Goal: Information Seeking & Learning: Learn about a topic

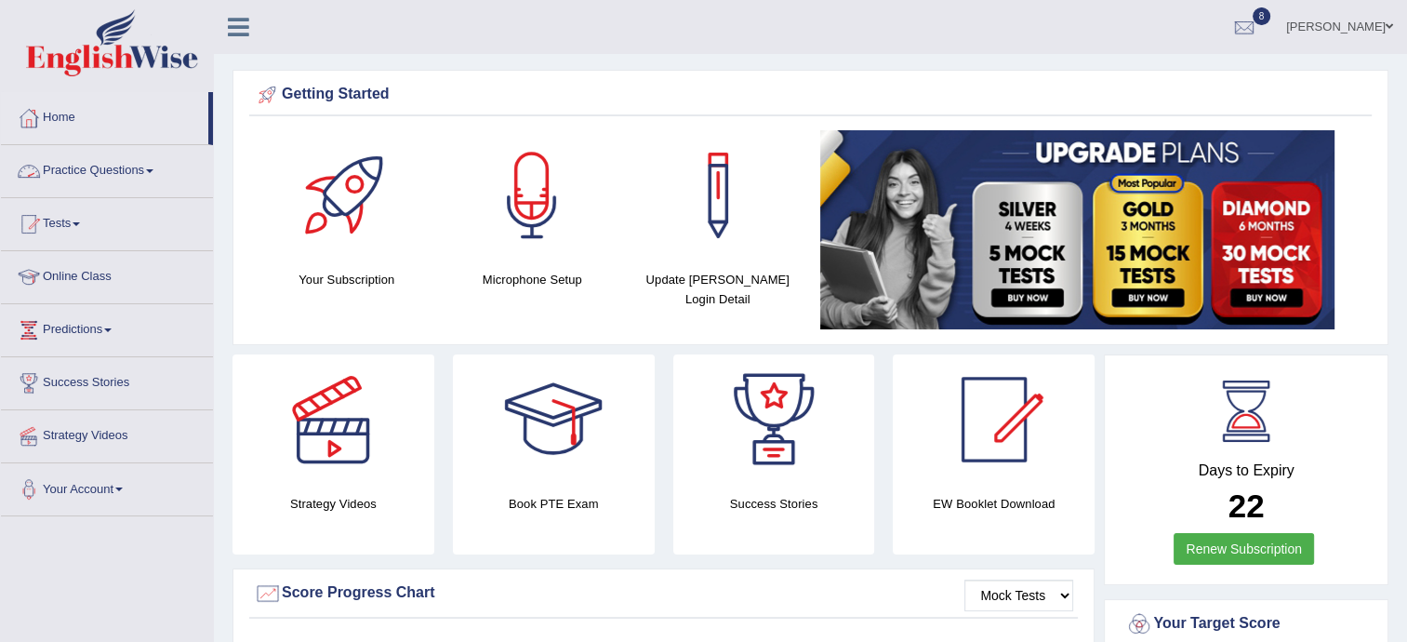
click at [112, 165] on link "Practice Questions" at bounding box center [107, 168] width 212 height 46
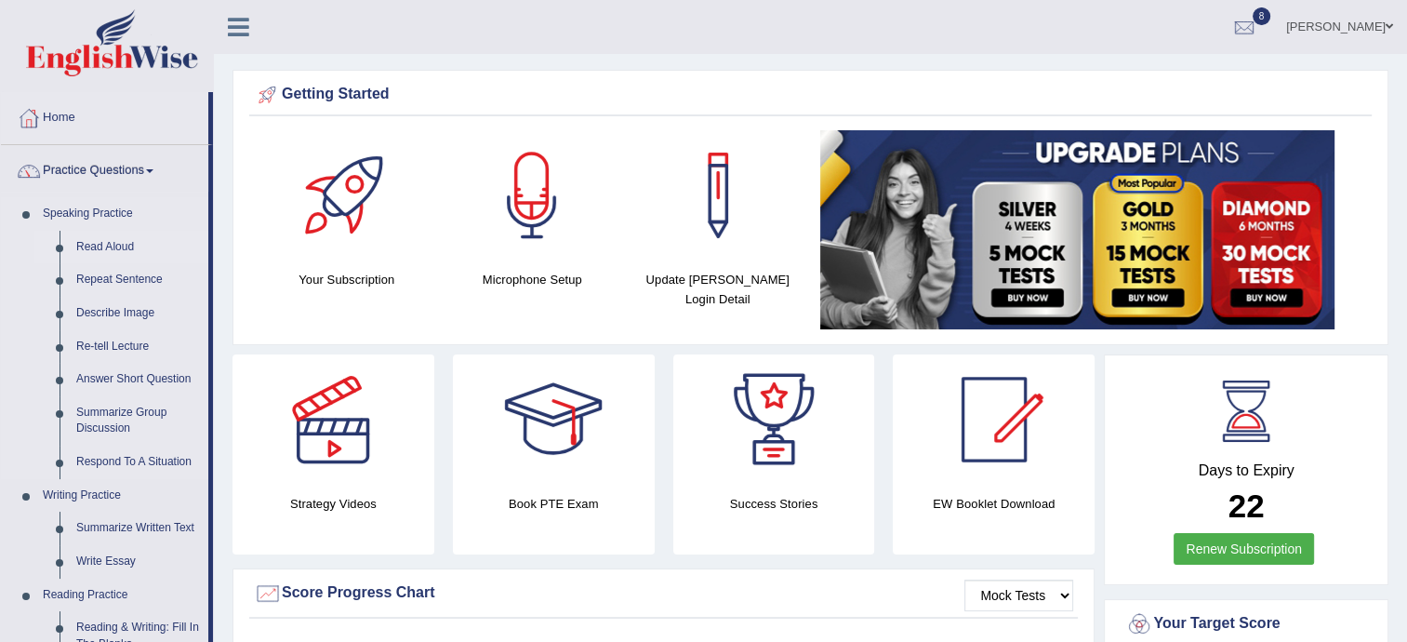
click at [115, 243] on link "Read Aloud" at bounding box center [138, 247] width 140 height 33
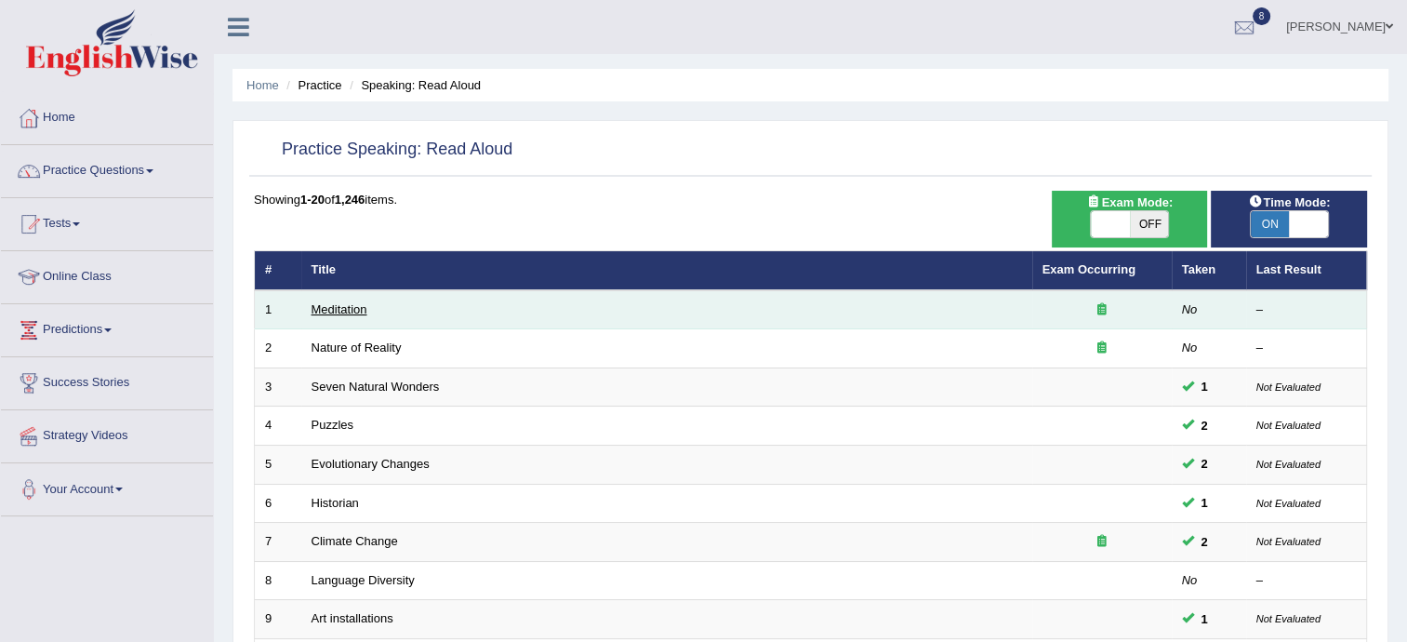
click at [345, 291] on td "Meditation" at bounding box center [666, 309] width 731 height 39
click at [342, 312] on link "Meditation" at bounding box center [339, 309] width 56 height 14
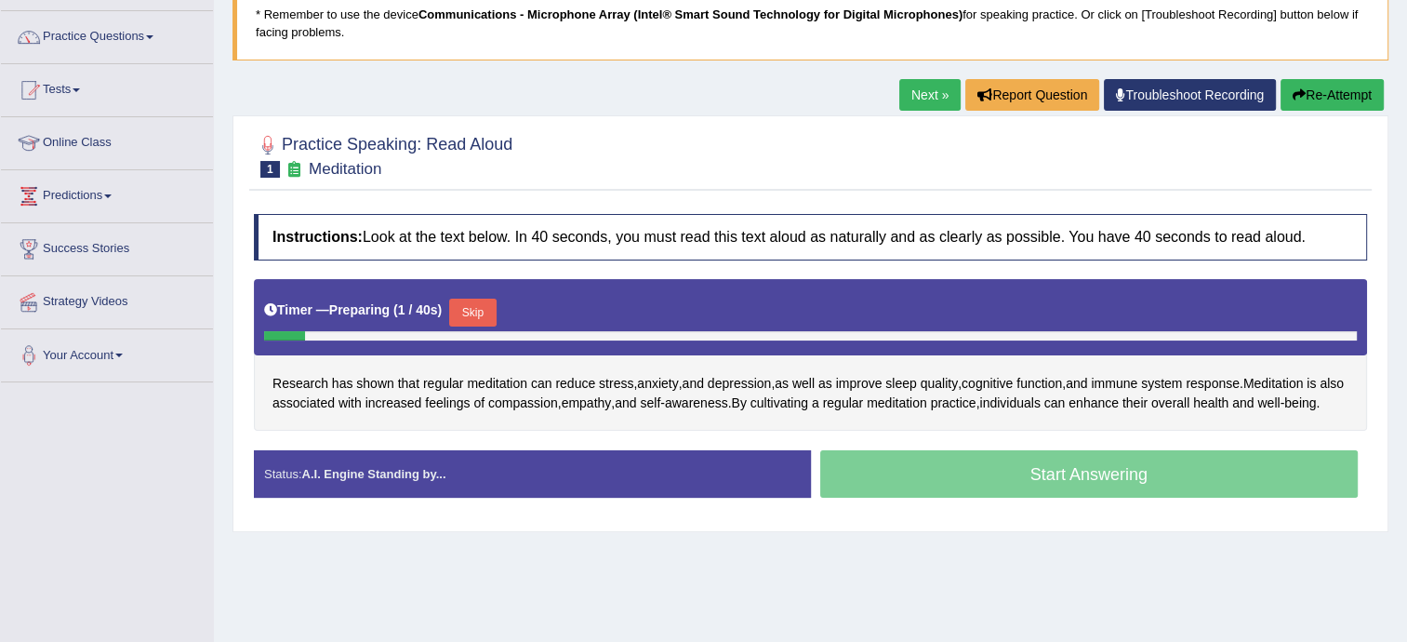
scroll to position [149, 0]
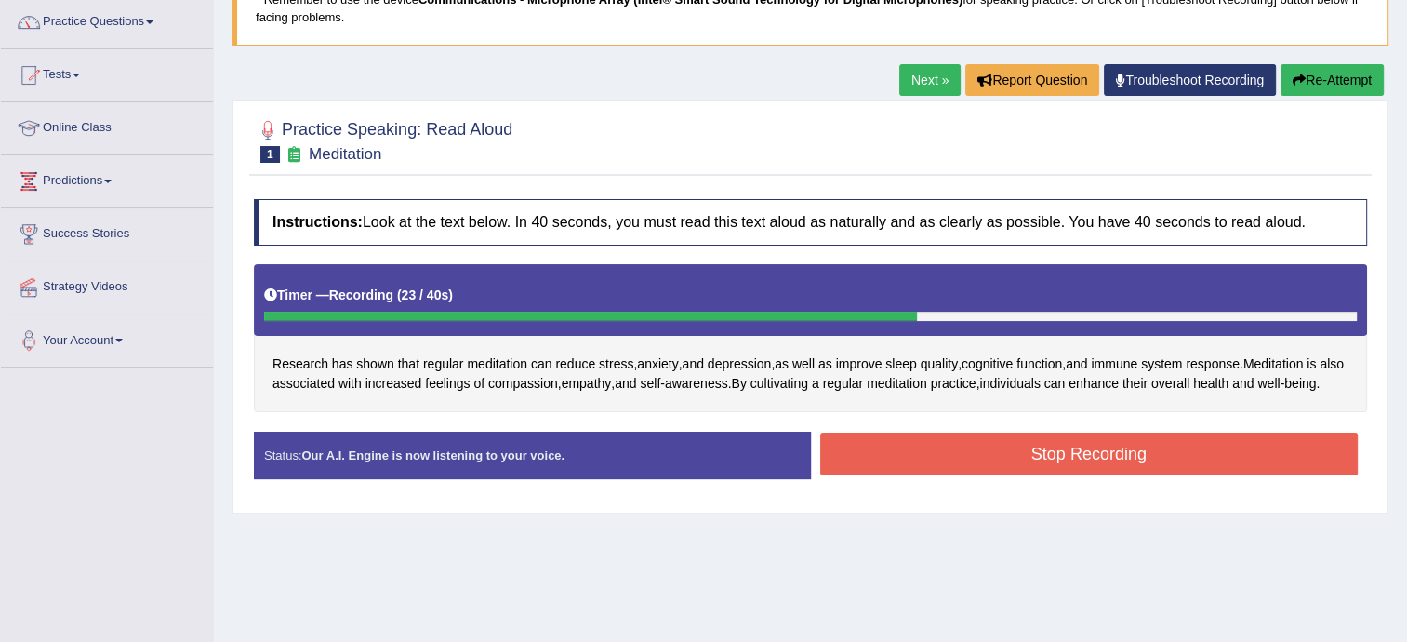
click at [990, 475] on button "Stop Recording" at bounding box center [1089, 453] width 538 height 43
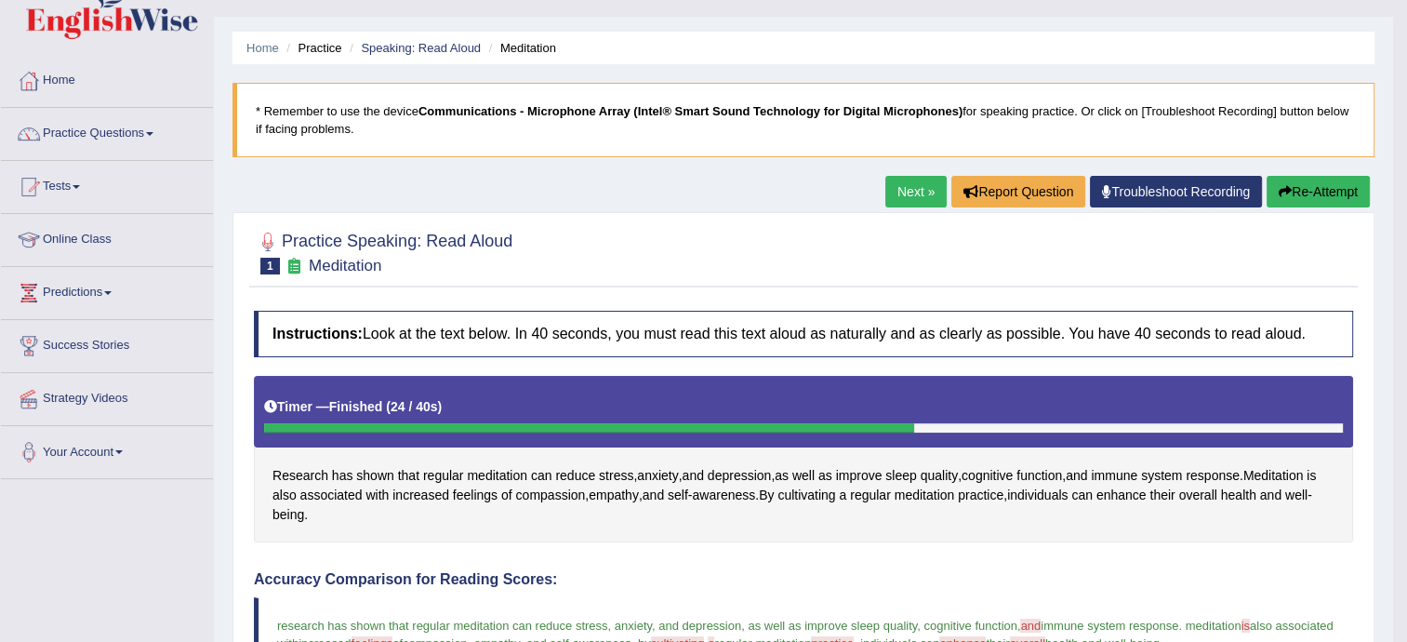
scroll to position [37, 0]
click at [911, 189] on link "Next »" at bounding box center [915, 192] width 61 height 32
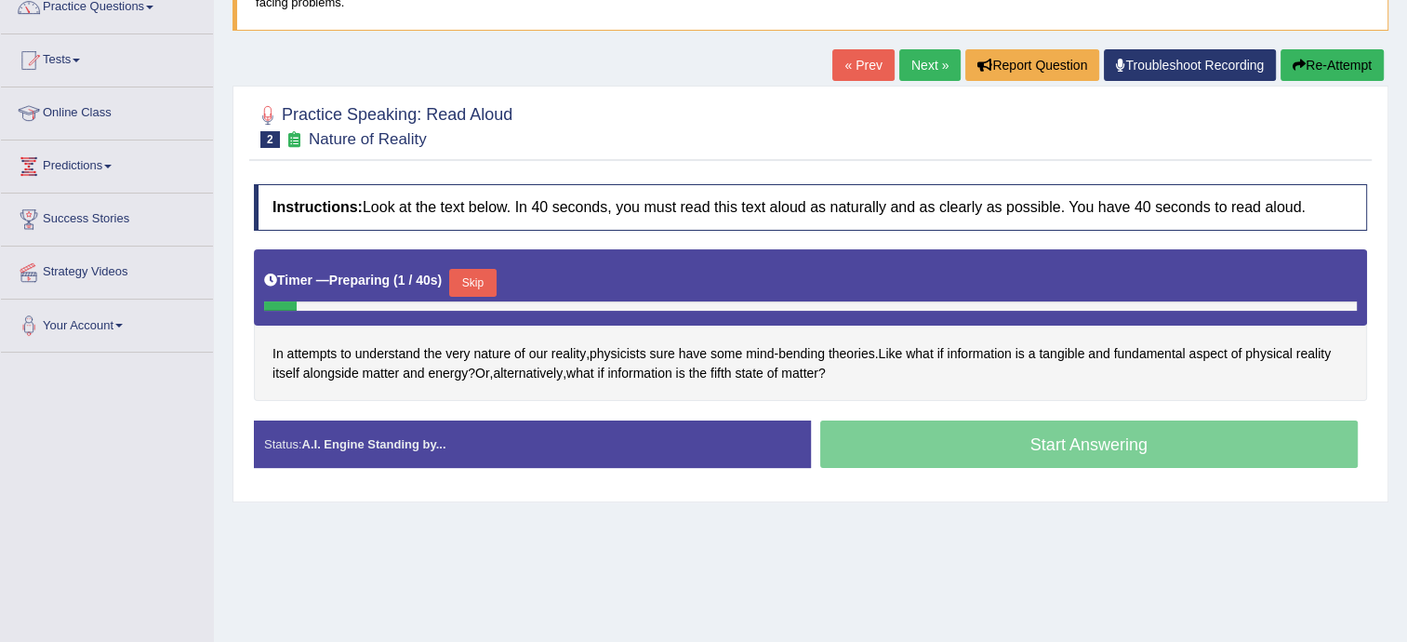
scroll to position [223, 0]
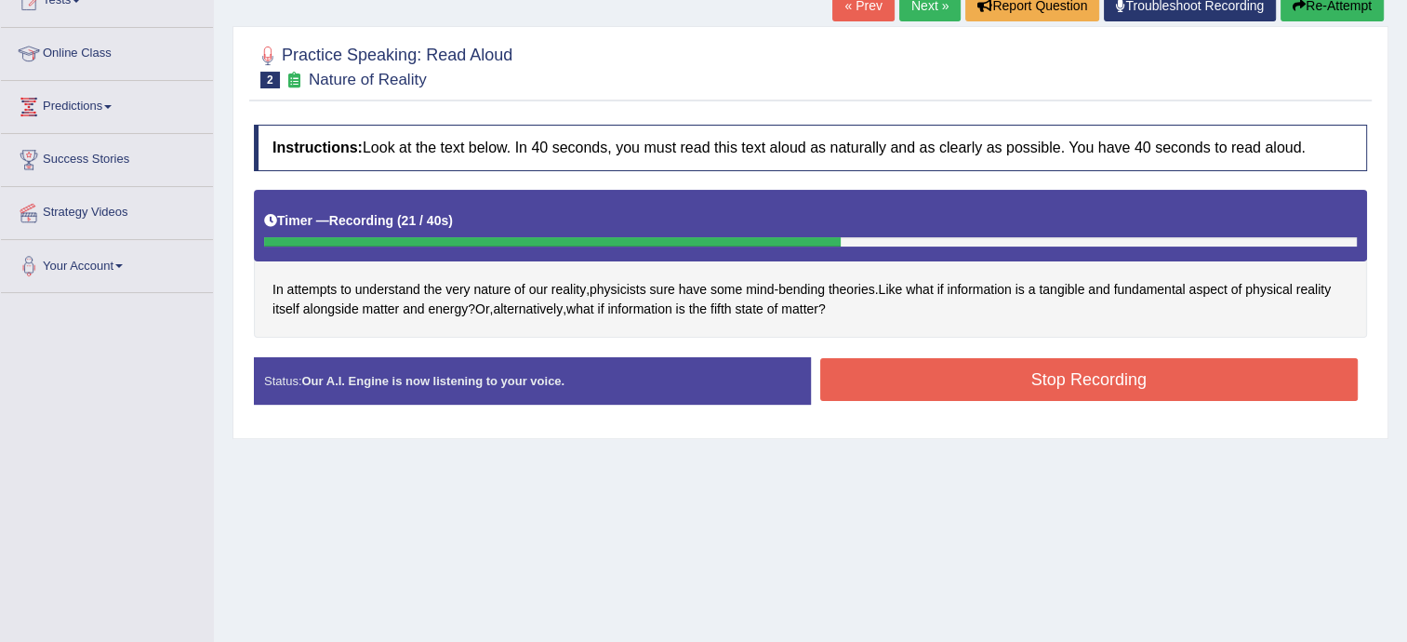
click at [933, 358] on button "Stop Recording" at bounding box center [1089, 379] width 538 height 43
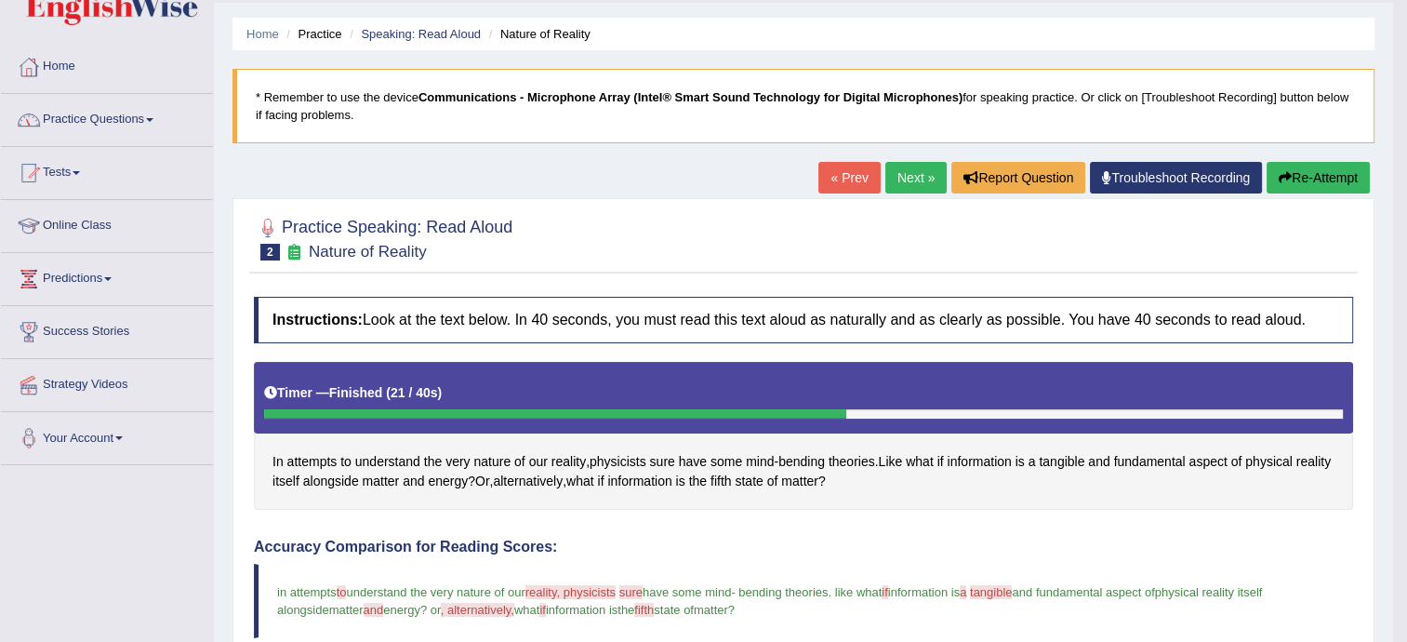
scroll to position [37, 0]
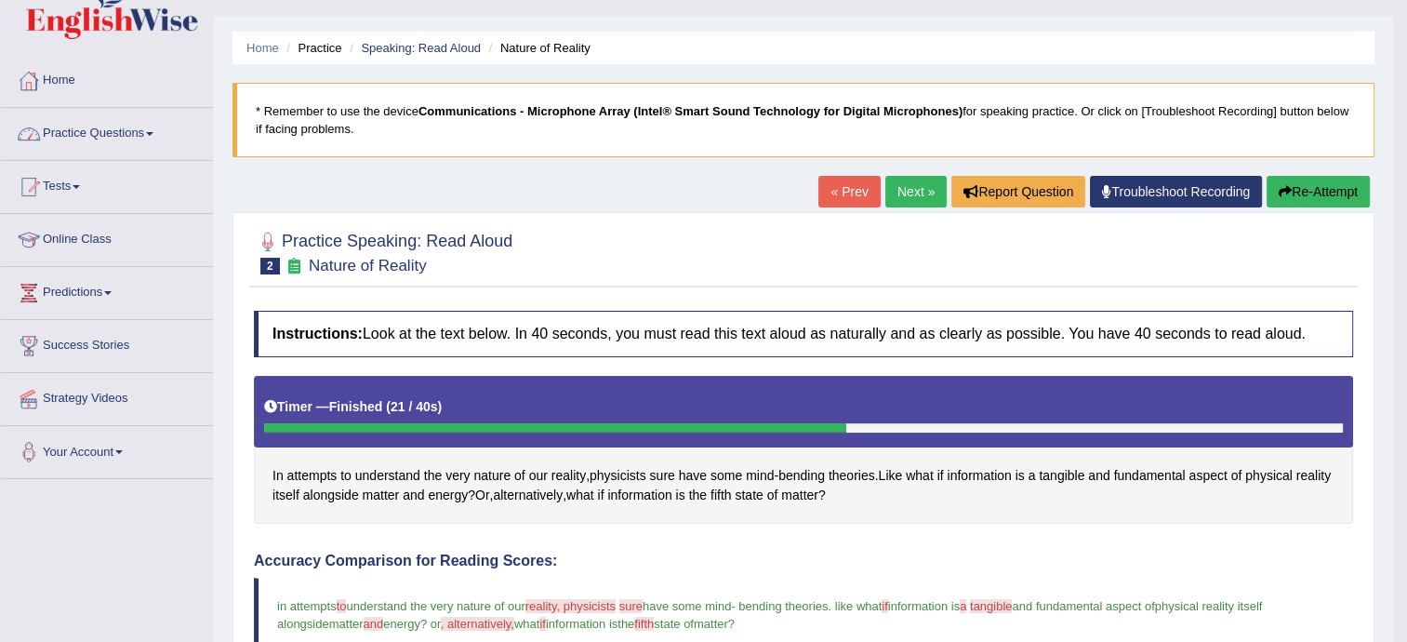
click at [59, 135] on link "Practice Questions" at bounding box center [107, 131] width 212 height 46
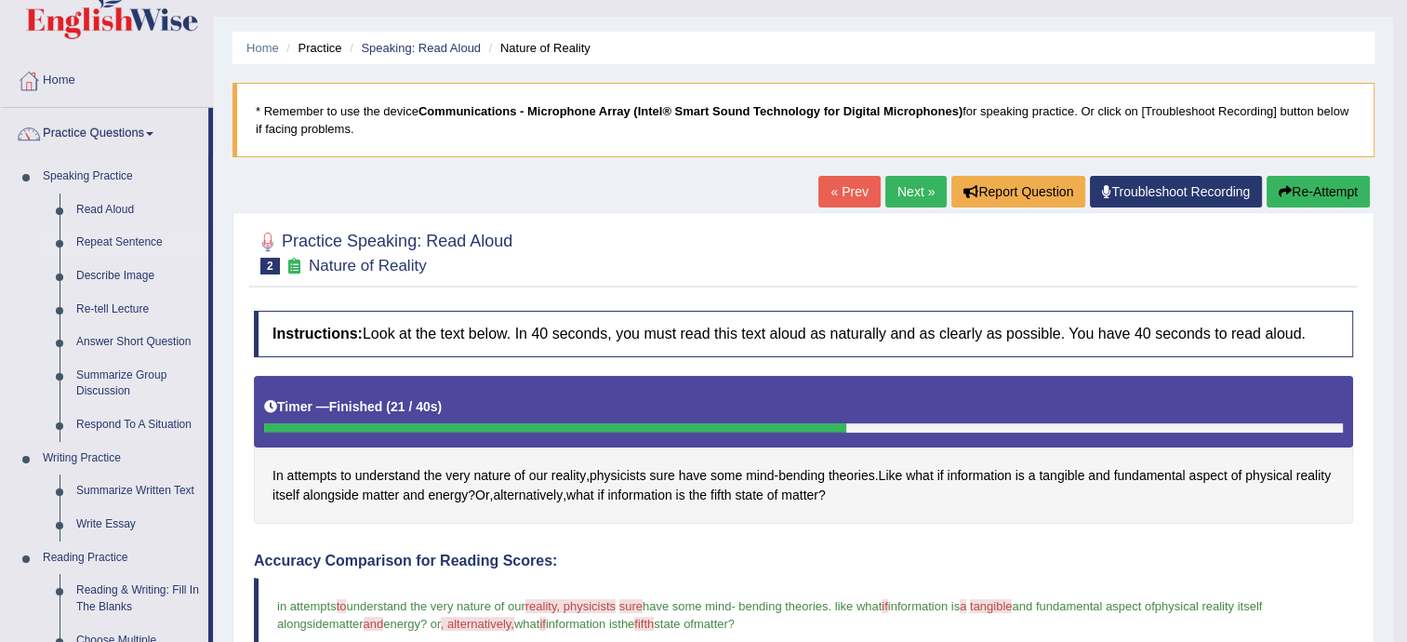
click at [112, 240] on link "Repeat Sentence" at bounding box center [138, 242] width 140 height 33
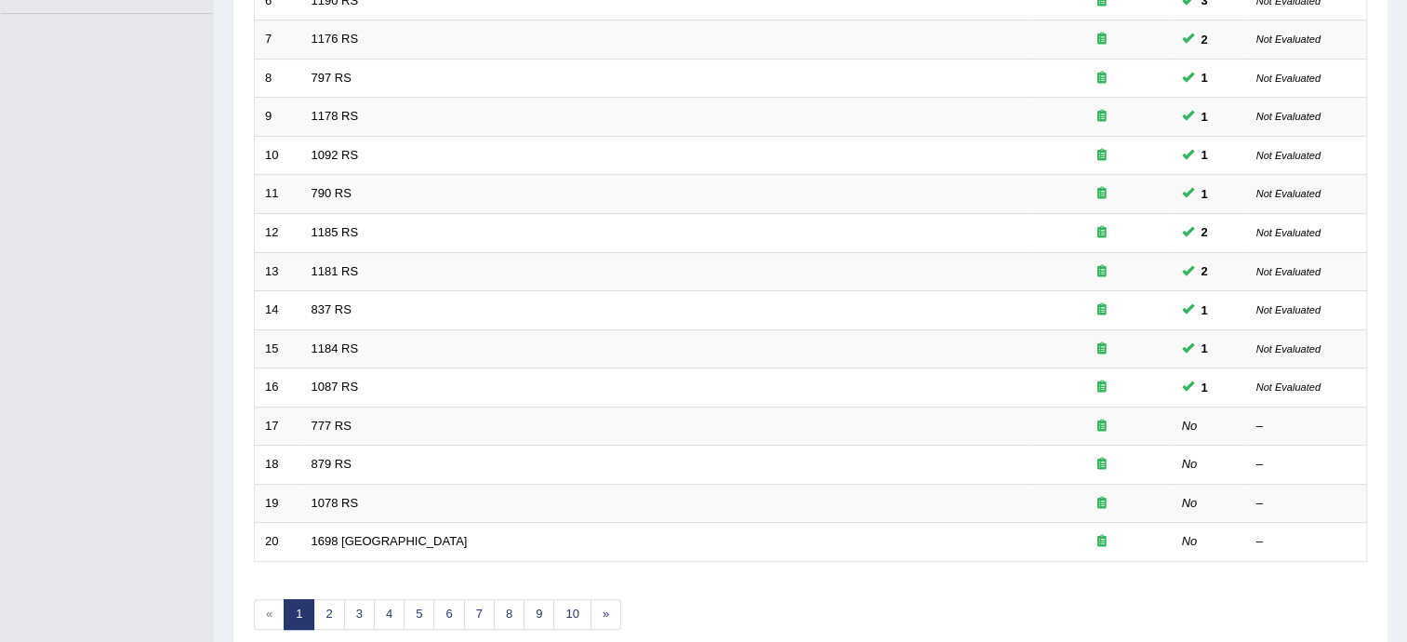
scroll to position [584, 0]
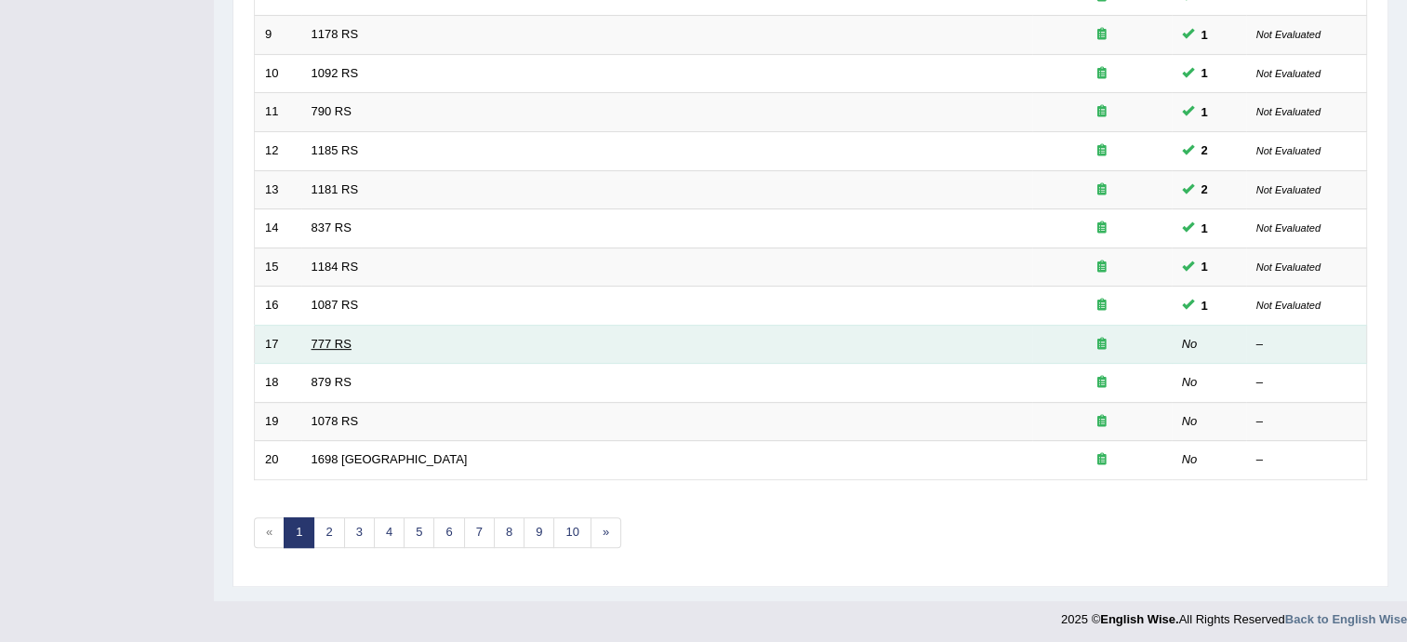
click at [327, 340] on link "777 RS" at bounding box center [331, 344] width 40 height 14
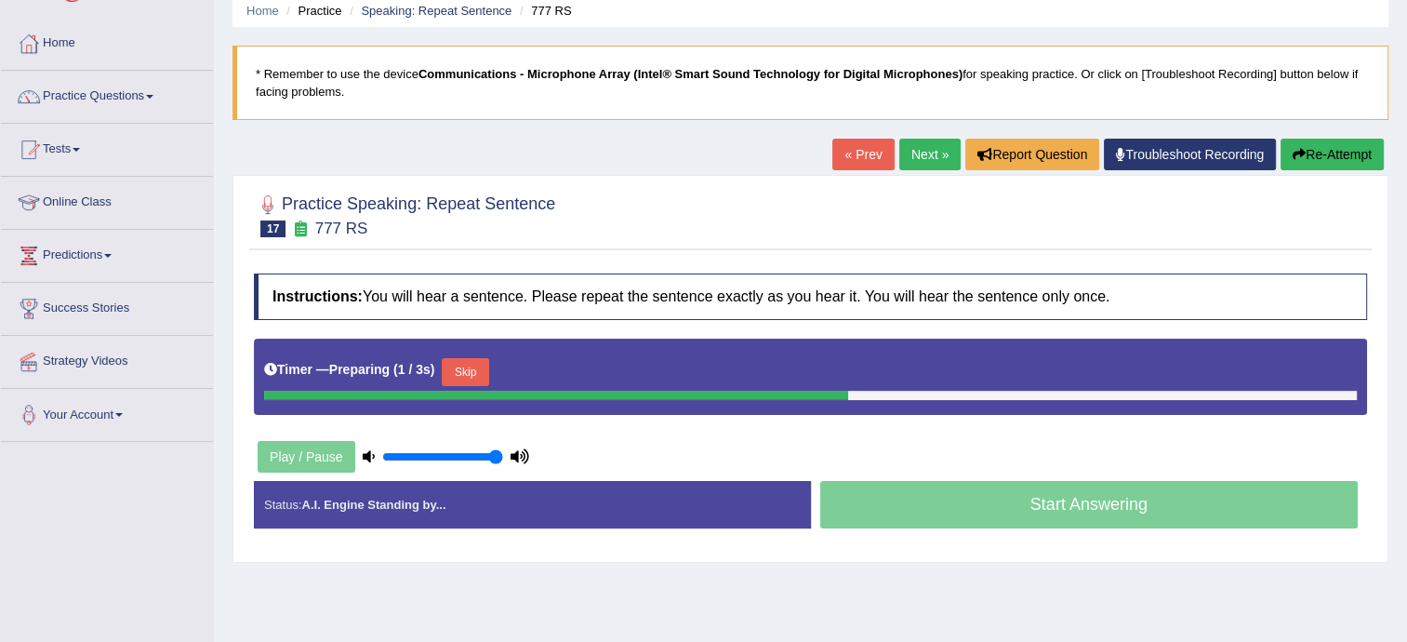
scroll to position [112, 0]
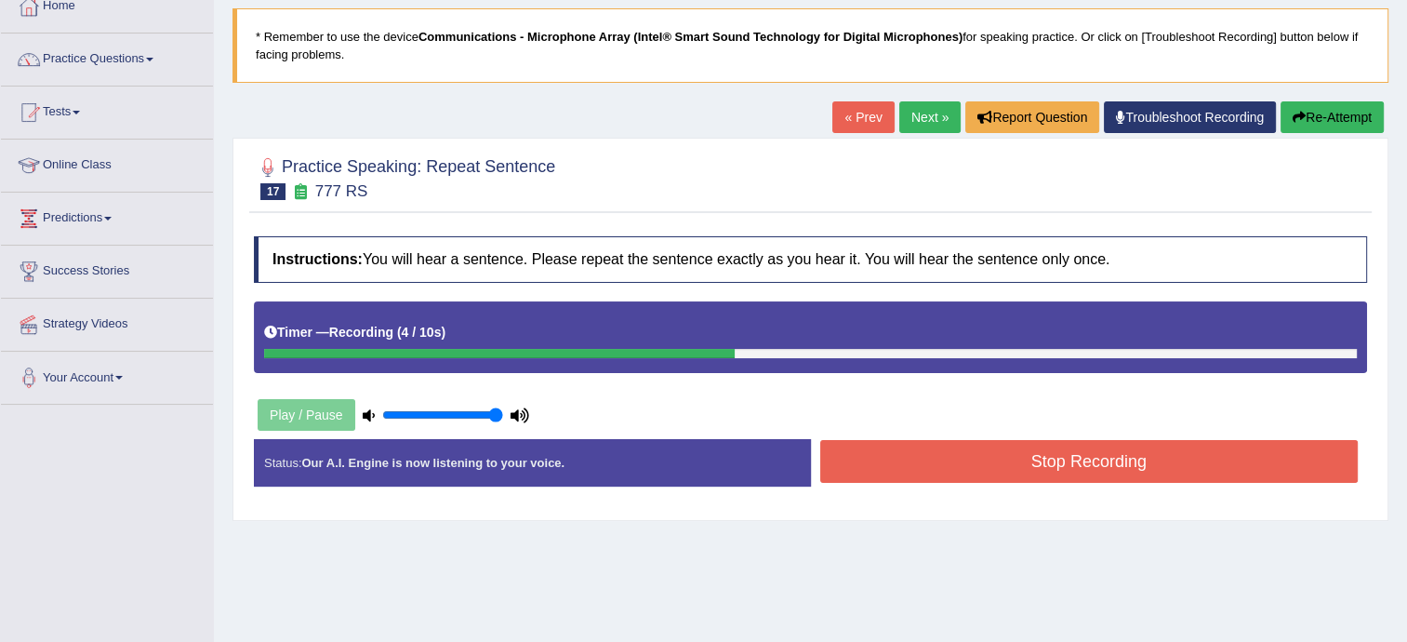
click at [1048, 471] on button "Stop Recording" at bounding box center [1089, 461] width 538 height 43
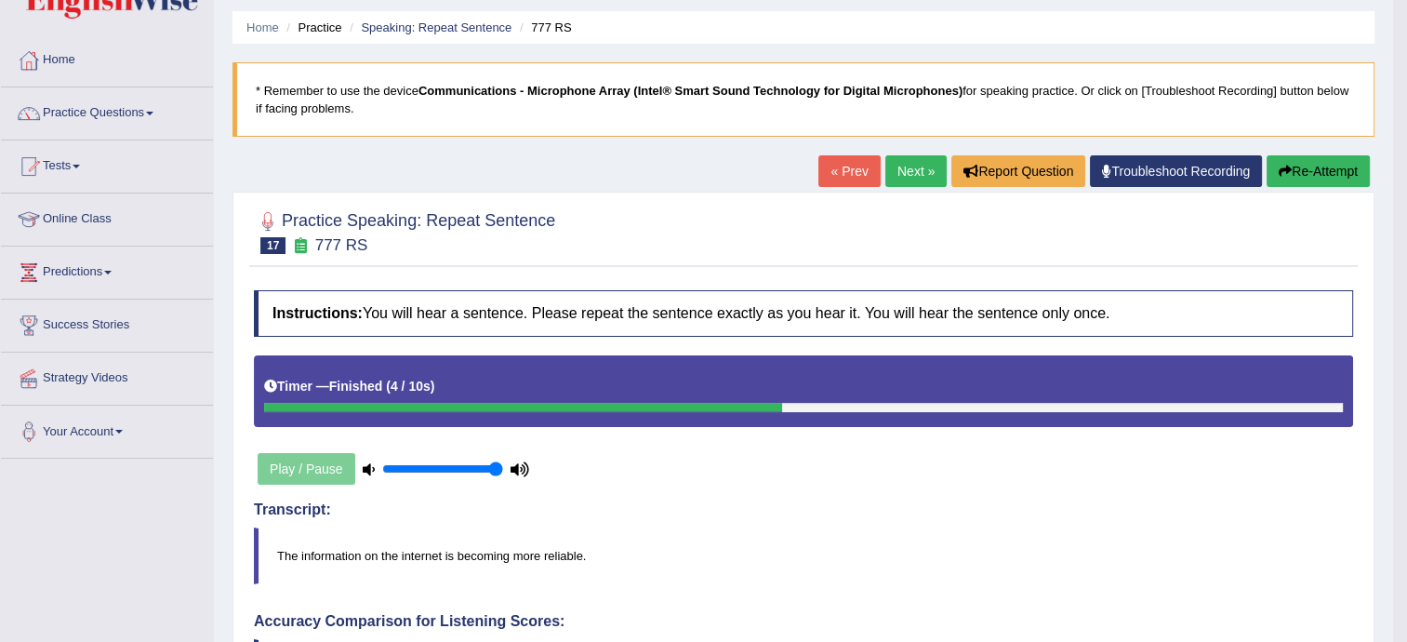
scroll to position [0, 0]
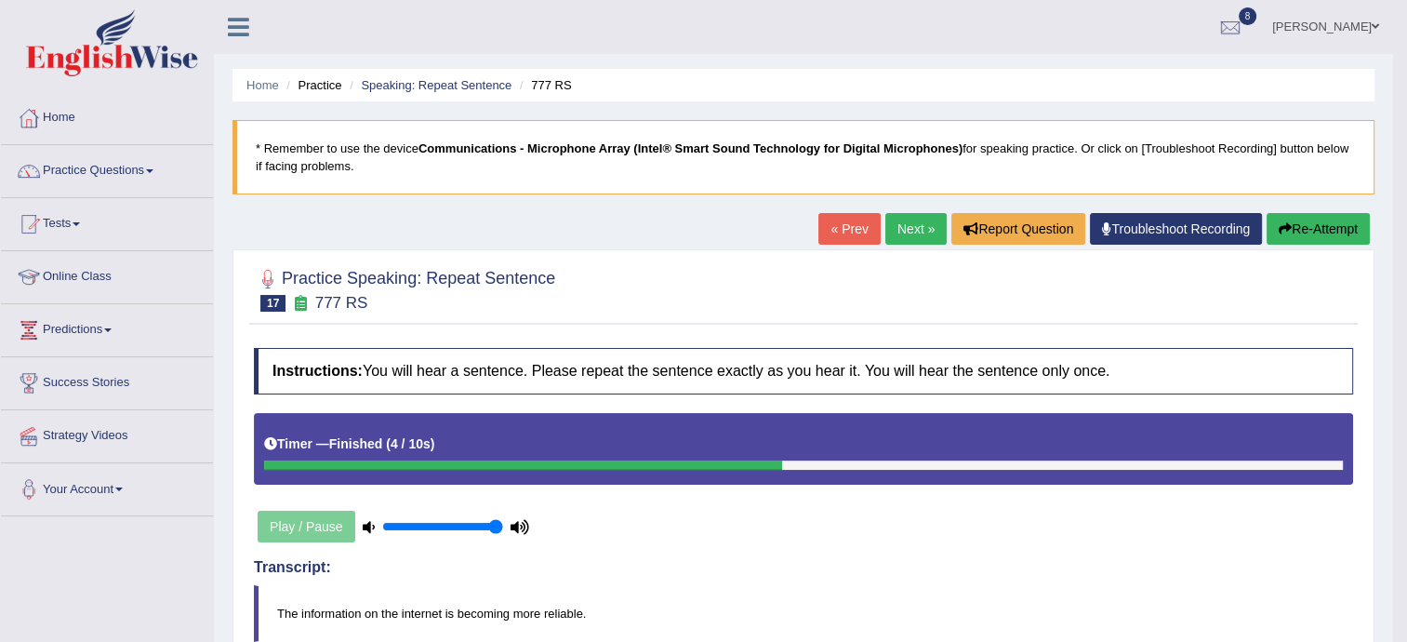
click at [914, 232] on link "Next »" at bounding box center [915, 229] width 61 height 32
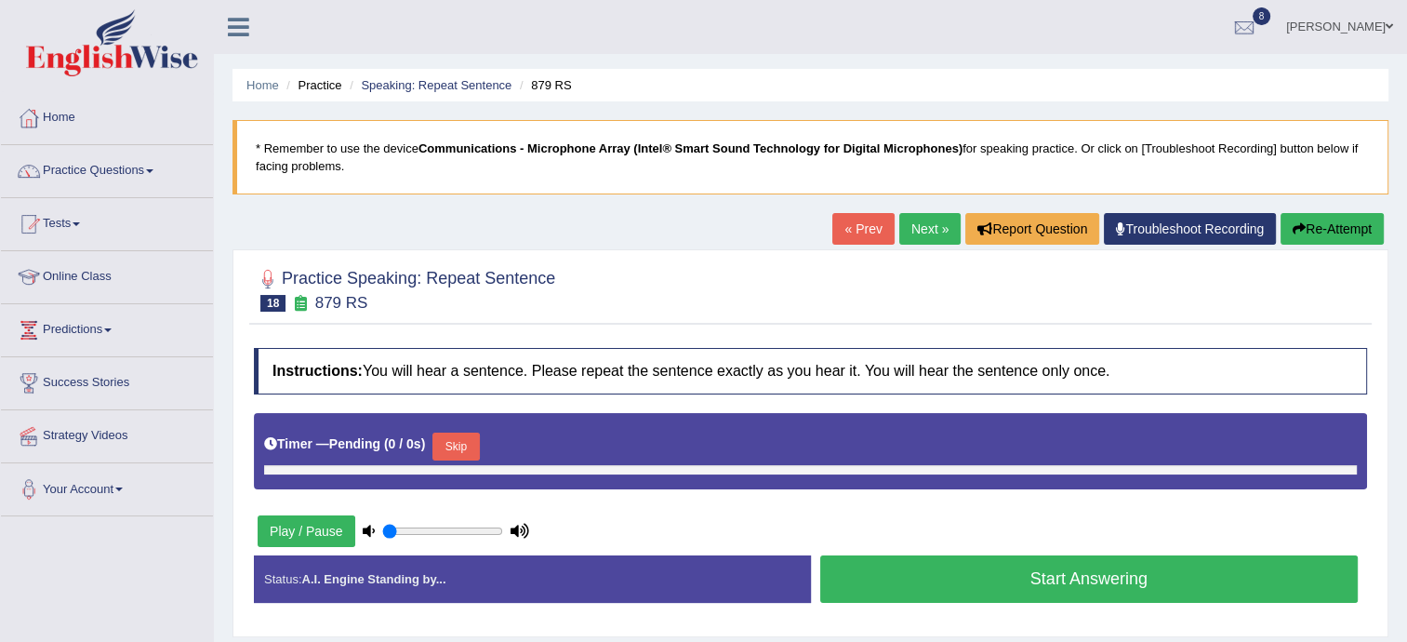
type input "1"
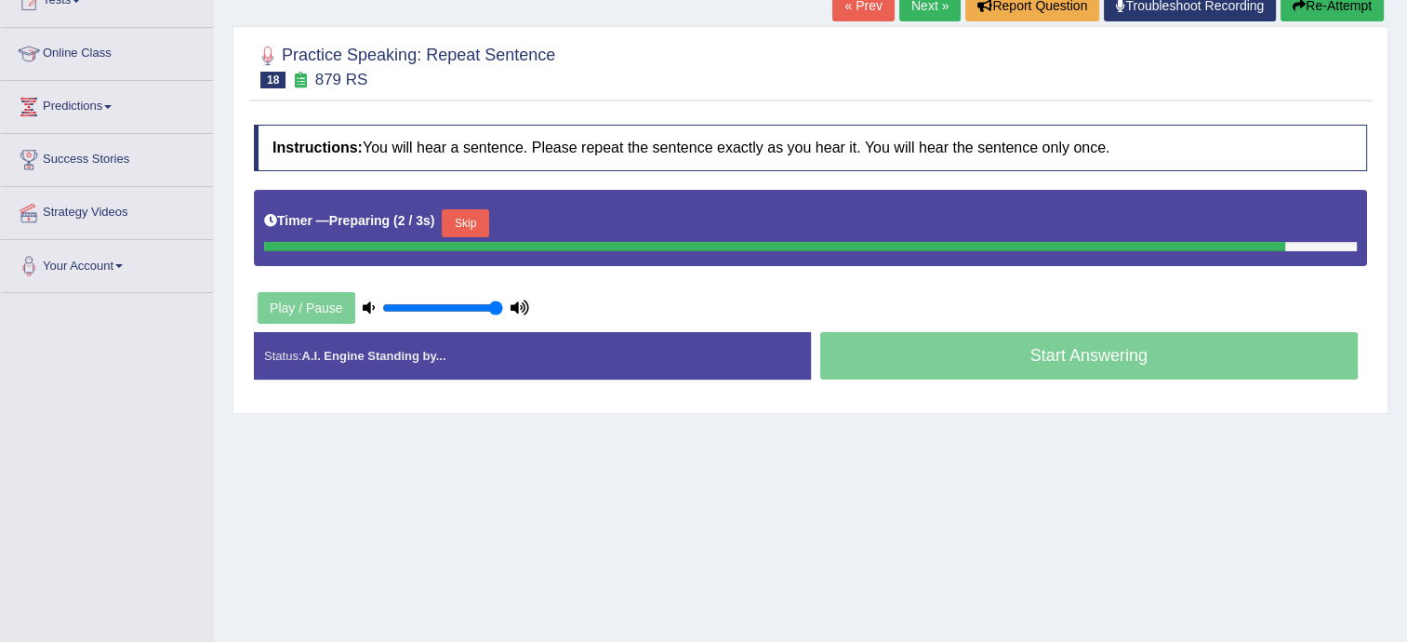
scroll to position [186, 0]
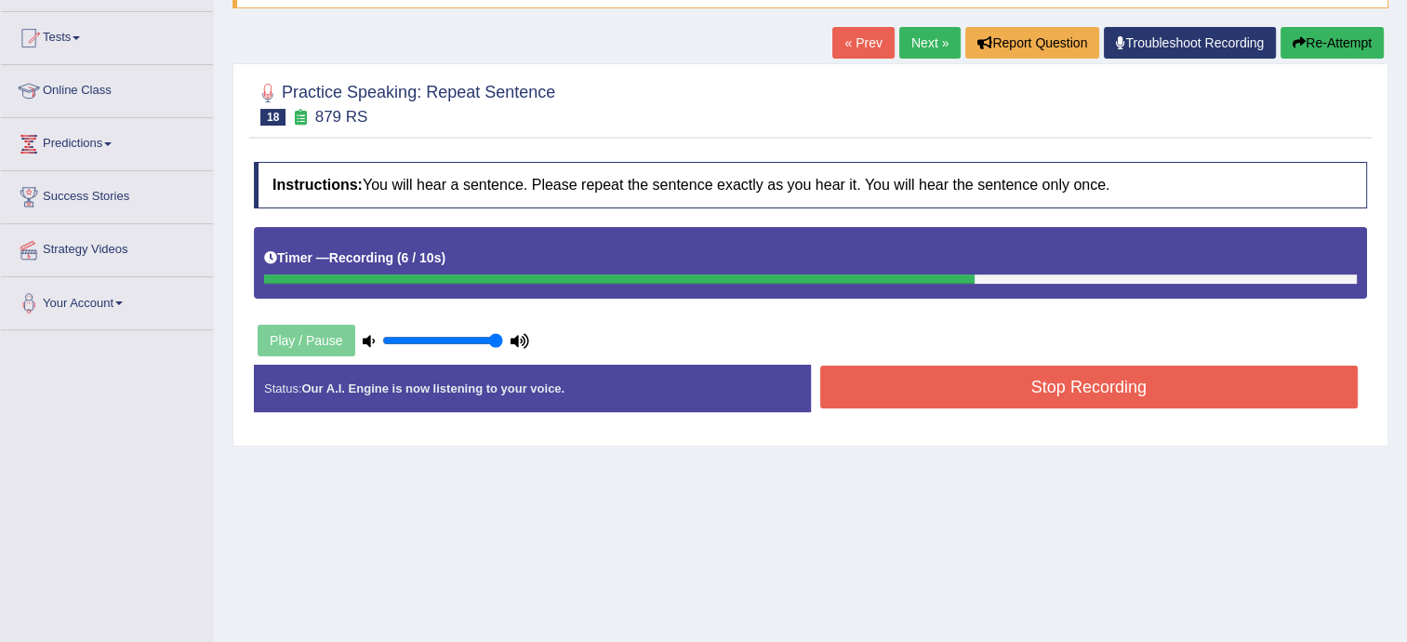
click at [974, 386] on button "Stop Recording" at bounding box center [1089, 386] width 538 height 43
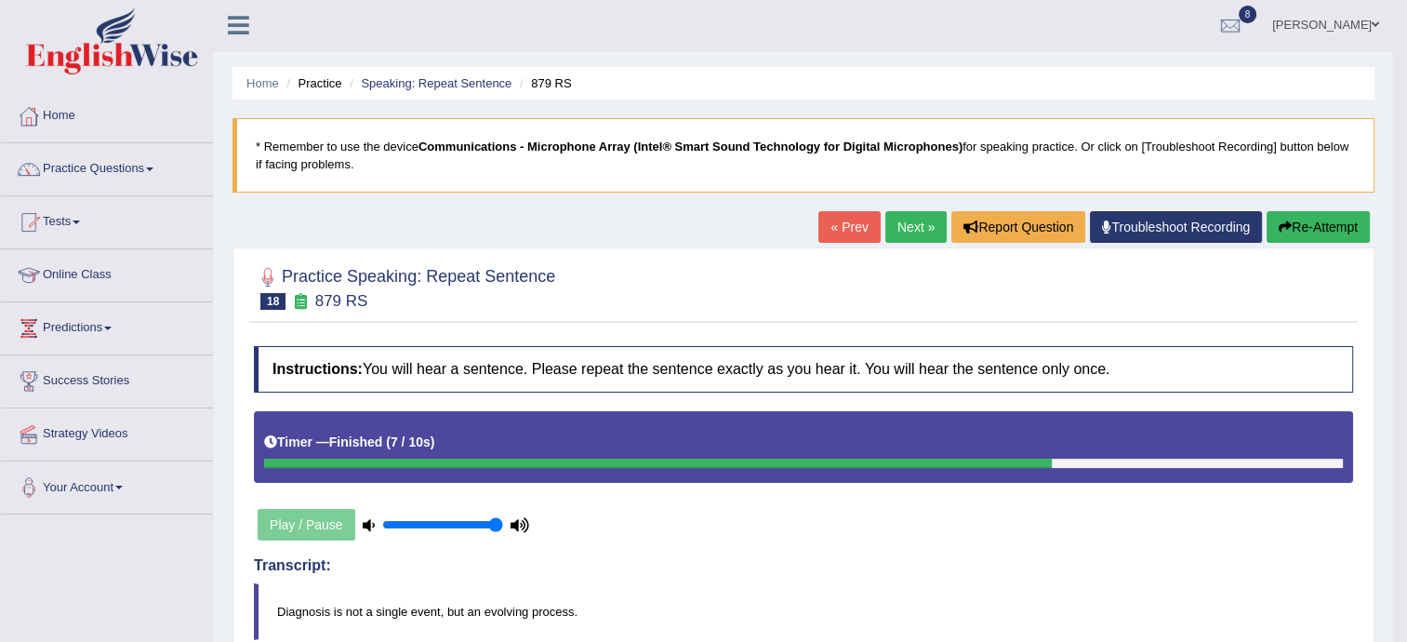
scroll to position [0, 0]
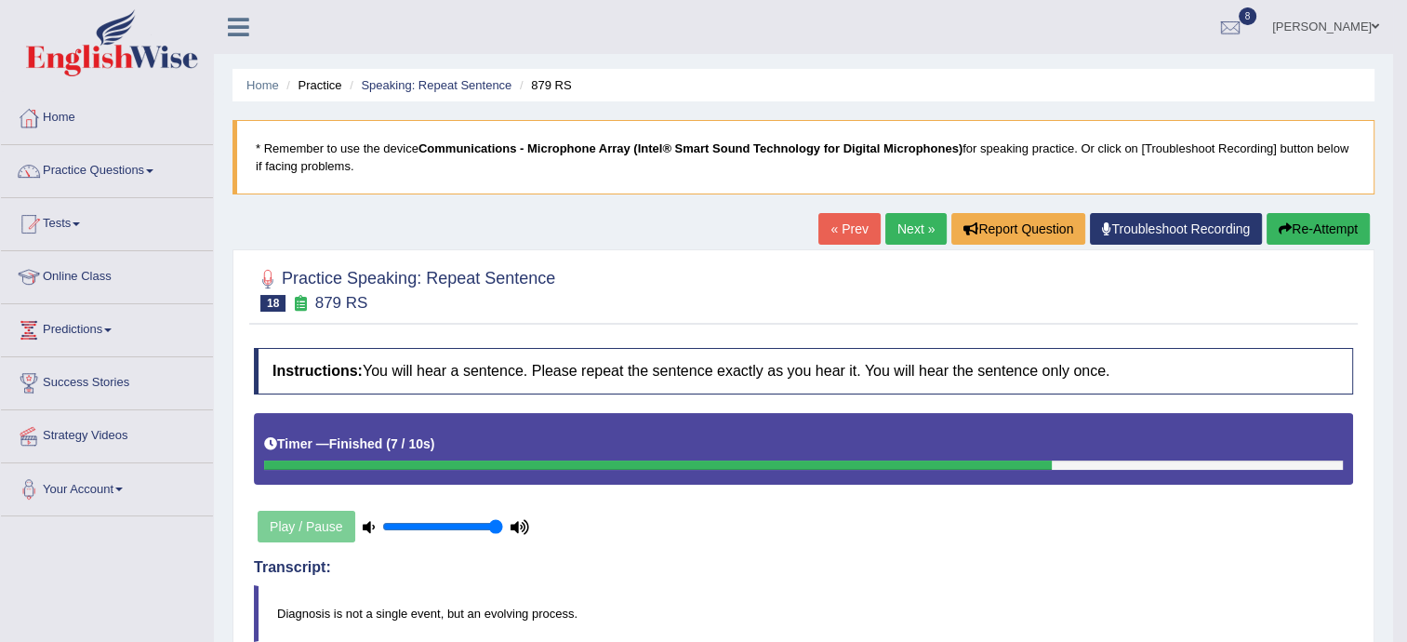
click at [907, 227] on link "Next »" at bounding box center [915, 229] width 61 height 32
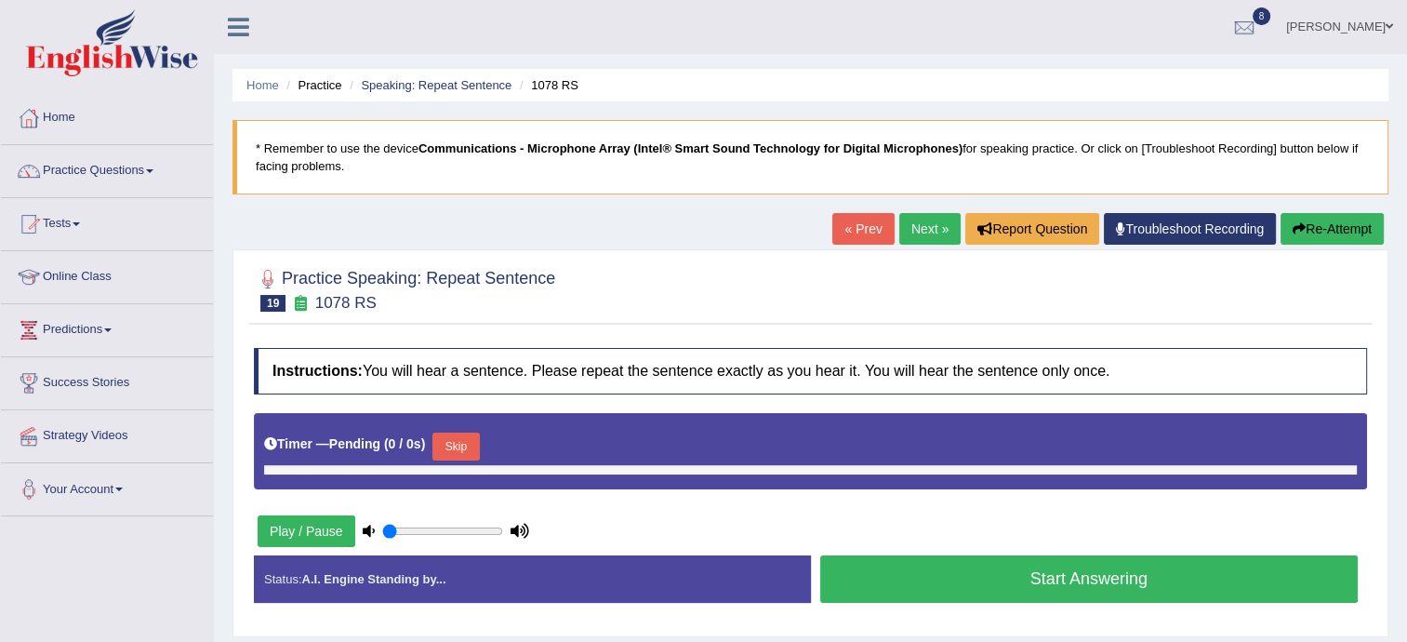
type input "1"
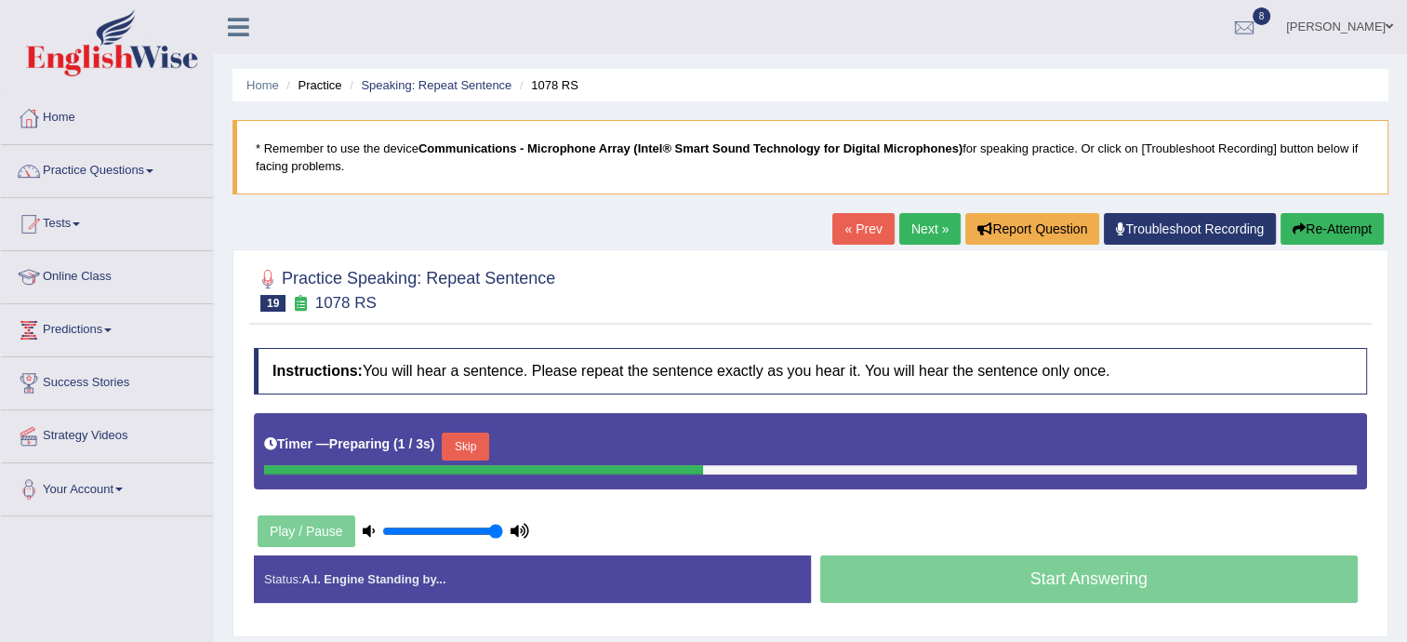
click at [907, 227] on link "Next »" at bounding box center [929, 229] width 61 height 32
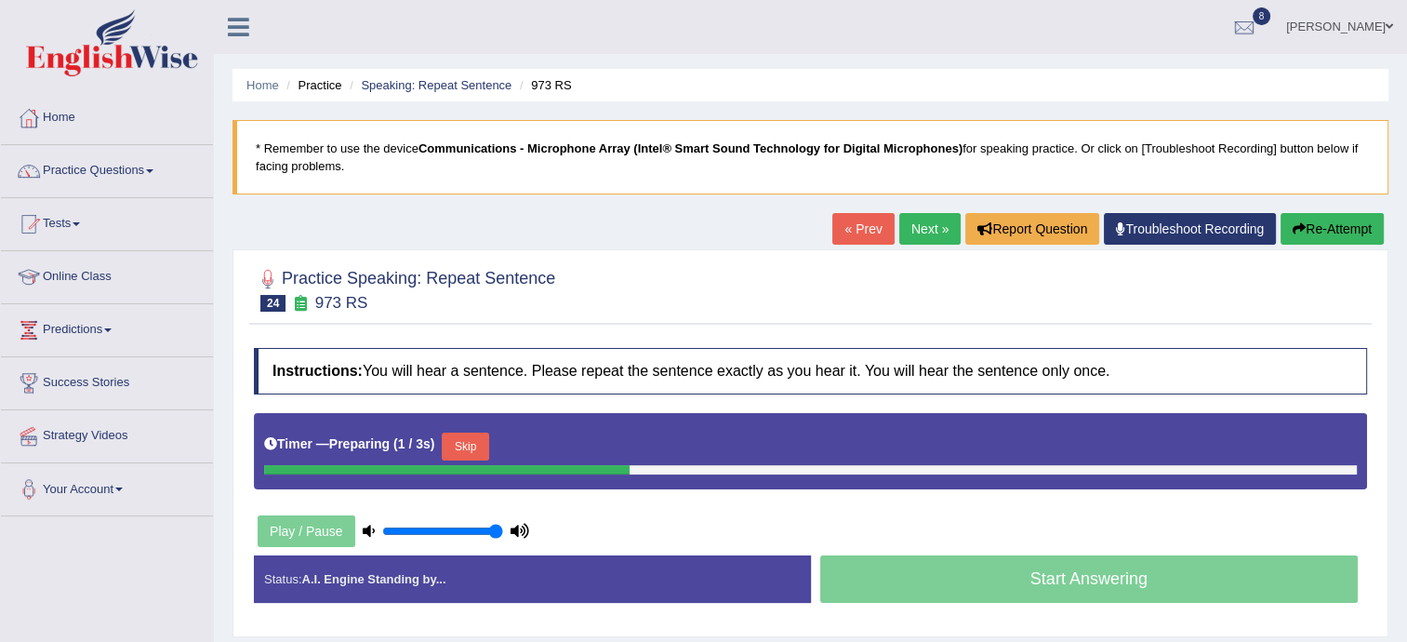
click at [907, 227] on link "Next »" at bounding box center [929, 229] width 61 height 32
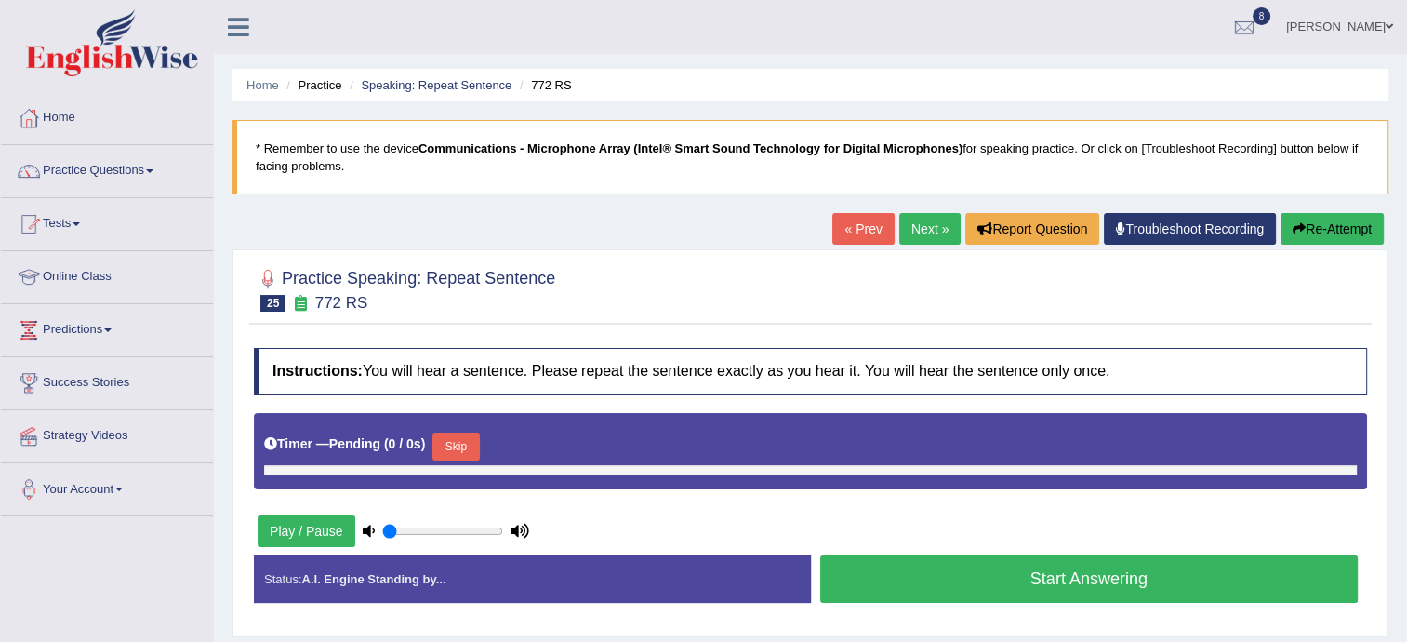
type input "1"
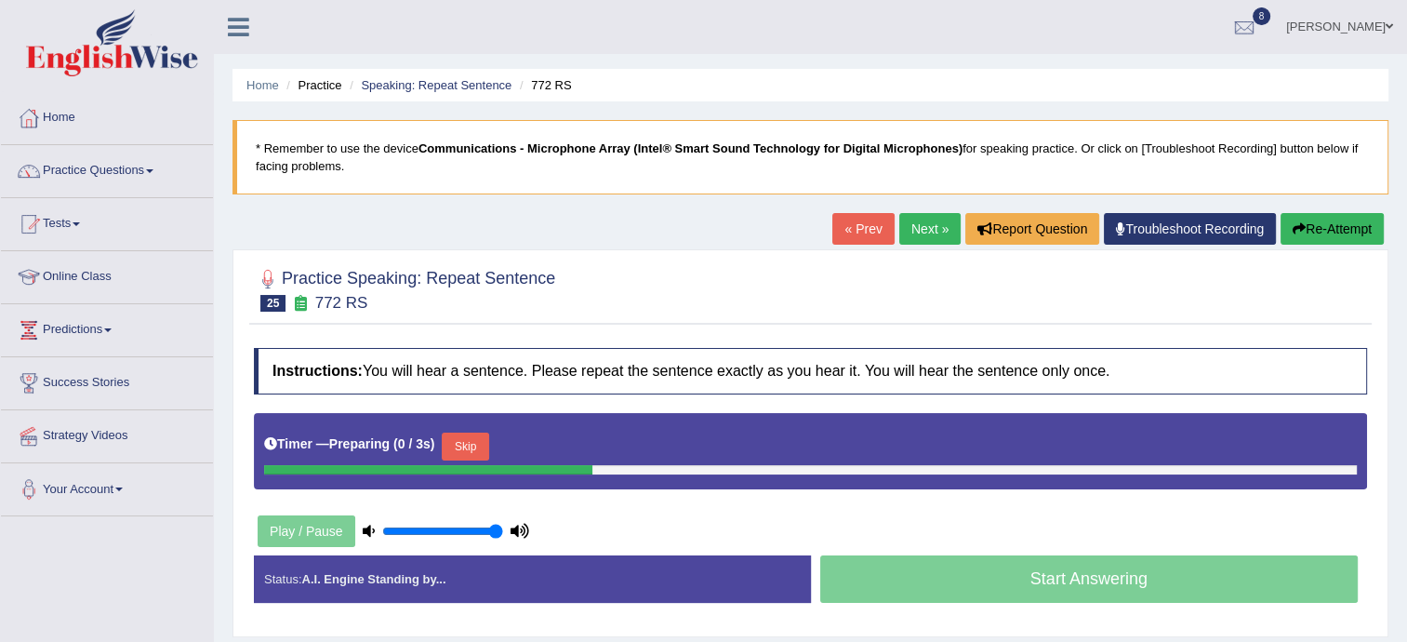
click at [907, 227] on link "Next »" at bounding box center [929, 229] width 61 height 32
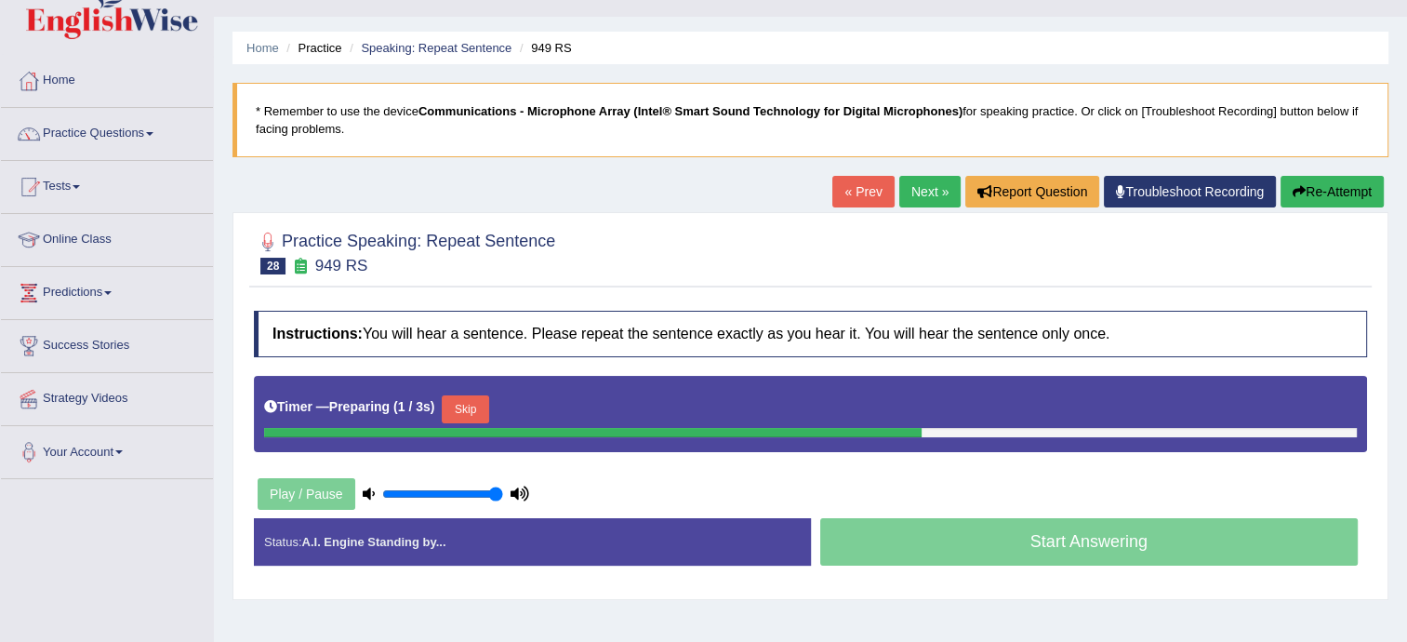
scroll to position [74, 0]
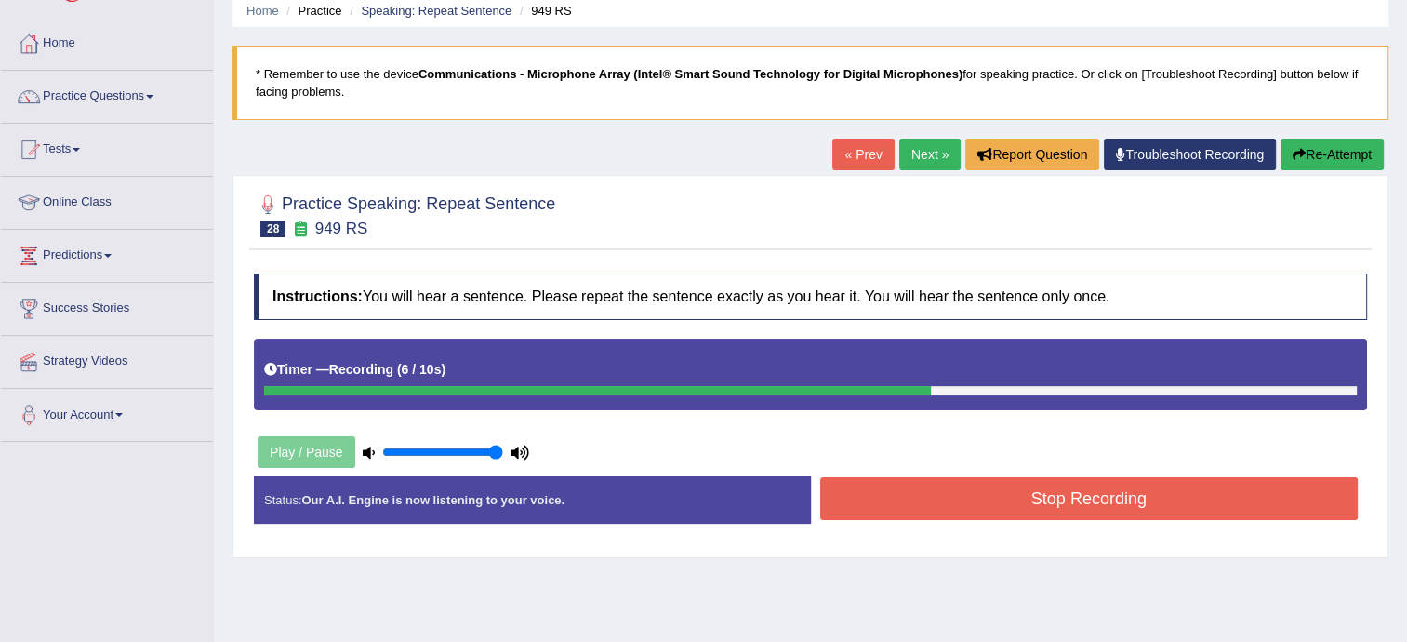
click at [917, 499] on button "Stop Recording" at bounding box center [1089, 498] width 538 height 43
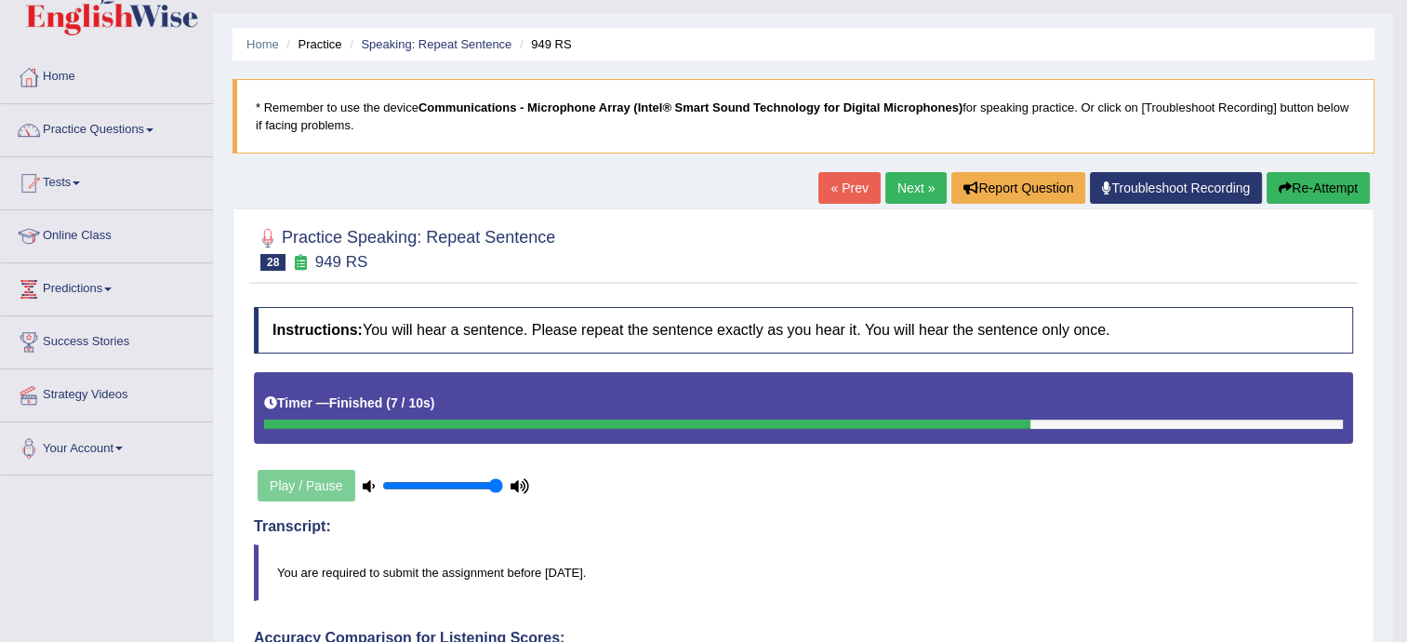
scroll to position [37, 0]
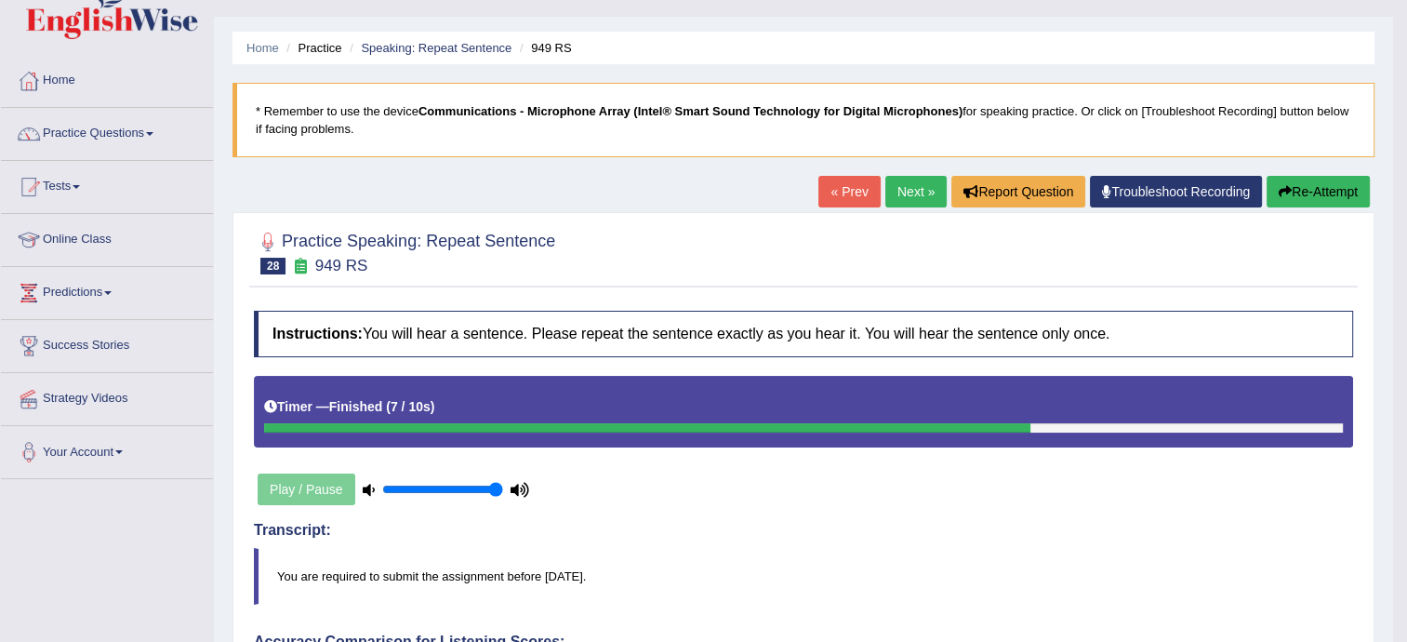
click at [907, 197] on link "Next »" at bounding box center [915, 192] width 61 height 32
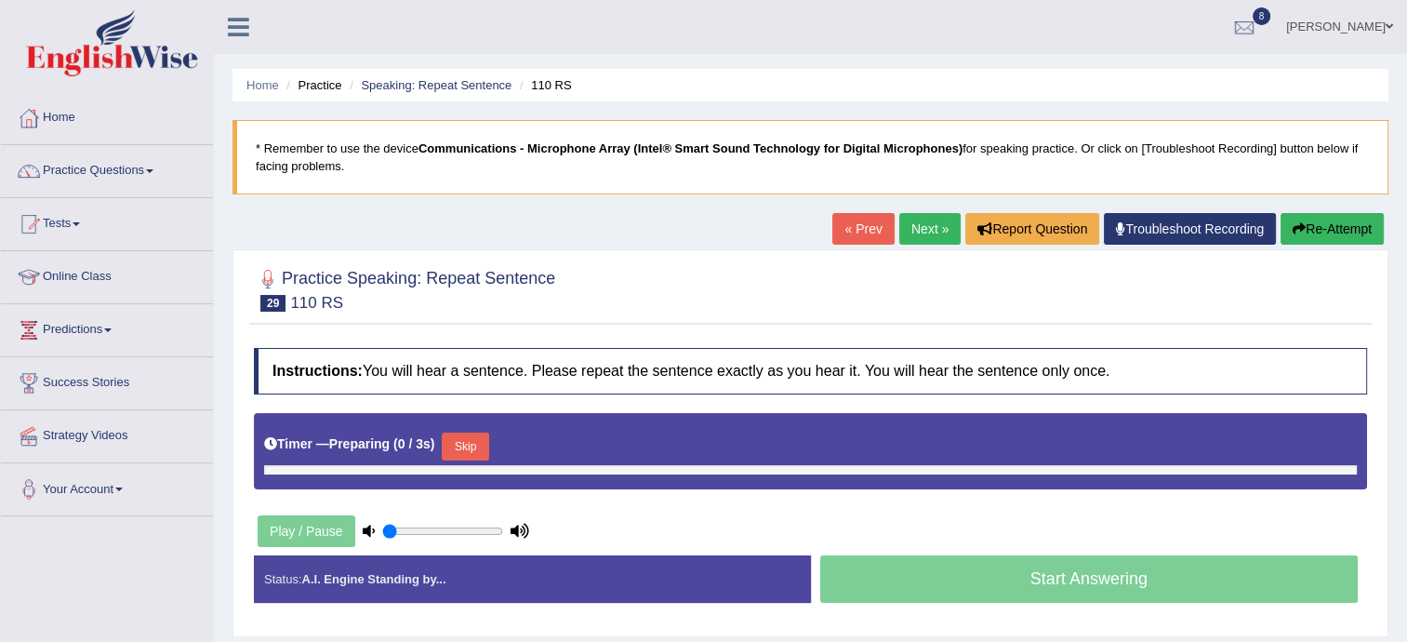
type input "1"
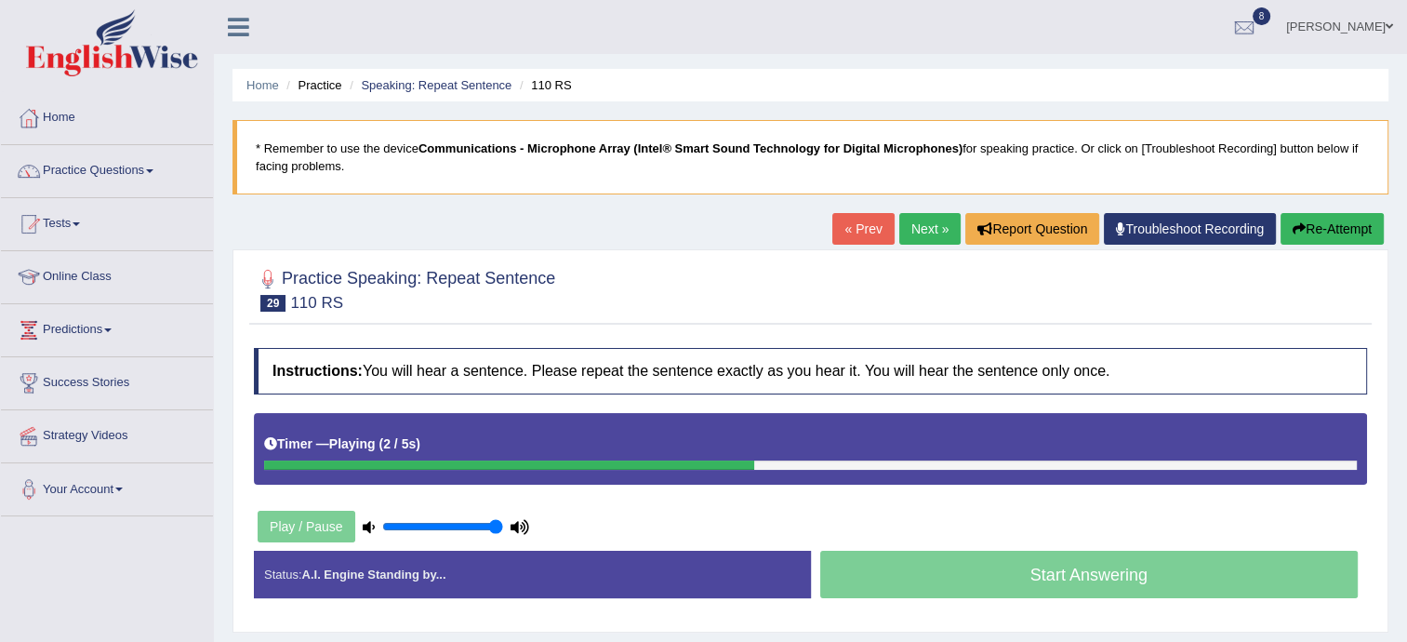
click at [311, 90] on li "Practice" at bounding box center [312, 85] width 60 height 18
click at [311, 79] on li "Practice" at bounding box center [312, 85] width 60 height 18
click at [270, 86] on link "Home" at bounding box center [262, 85] width 33 height 14
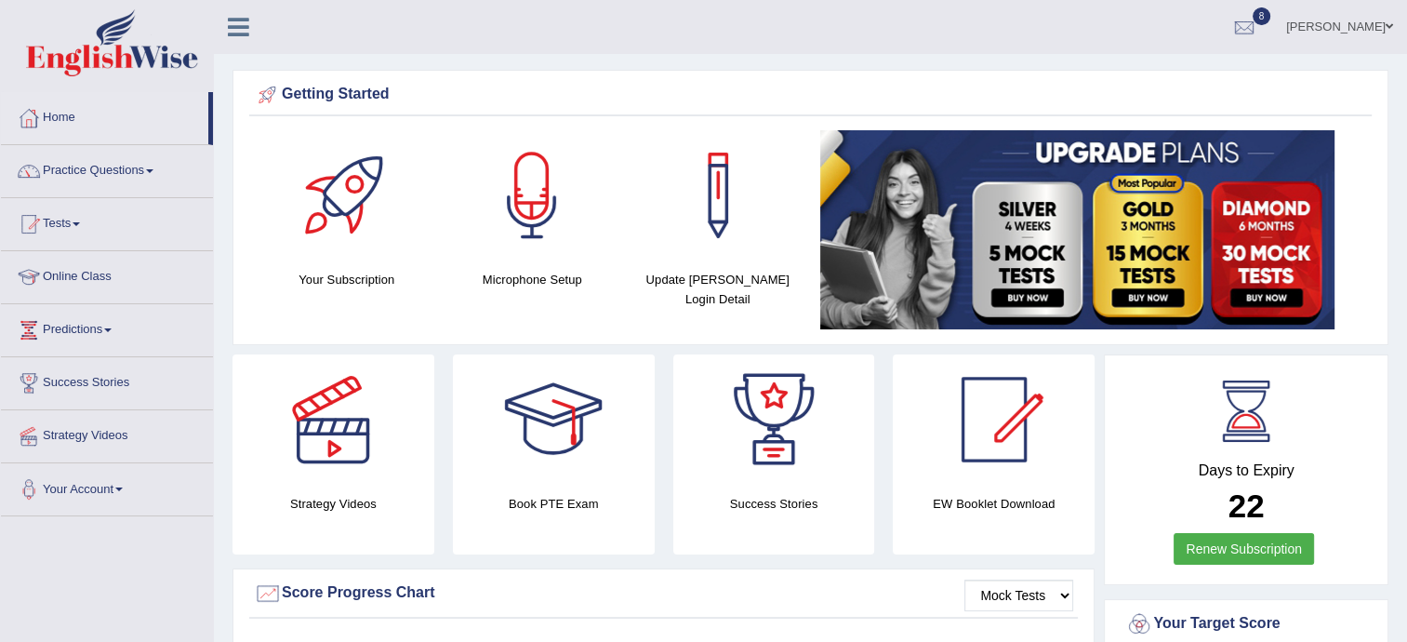
click at [99, 180] on link "Practice Questions" at bounding box center [107, 168] width 212 height 46
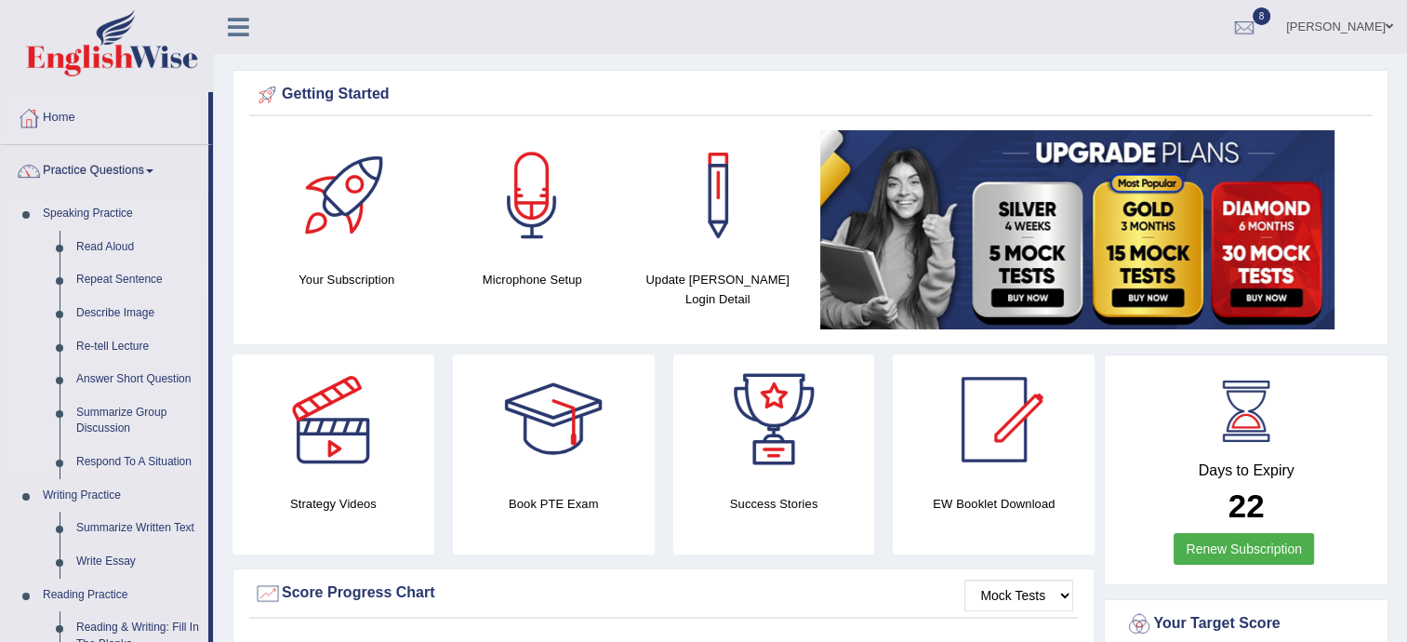
click at [110, 286] on link "Repeat Sentence" at bounding box center [138, 279] width 140 height 33
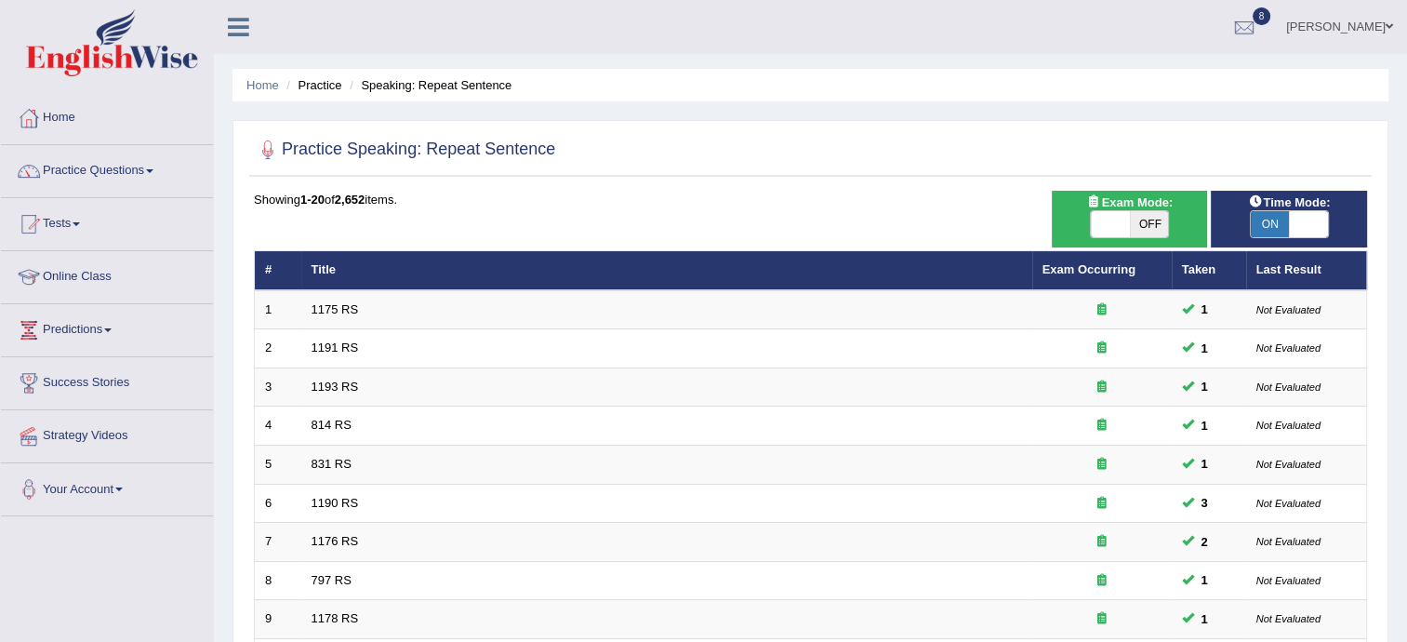
click at [1275, 229] on span "ON" at bounding box center [1270, 224] width 39 height 26
checkbox input "false"
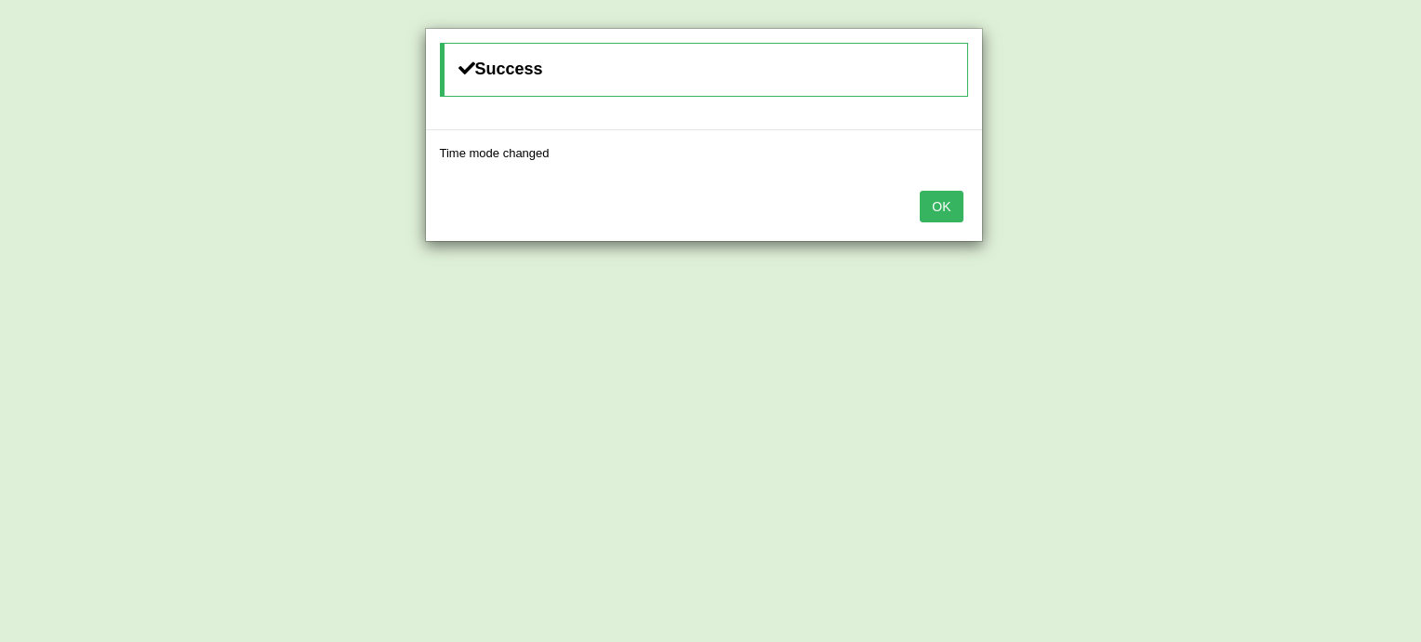
click at [954, 197] on button "OK" at bounding box center [941, 207] width 43 height 32
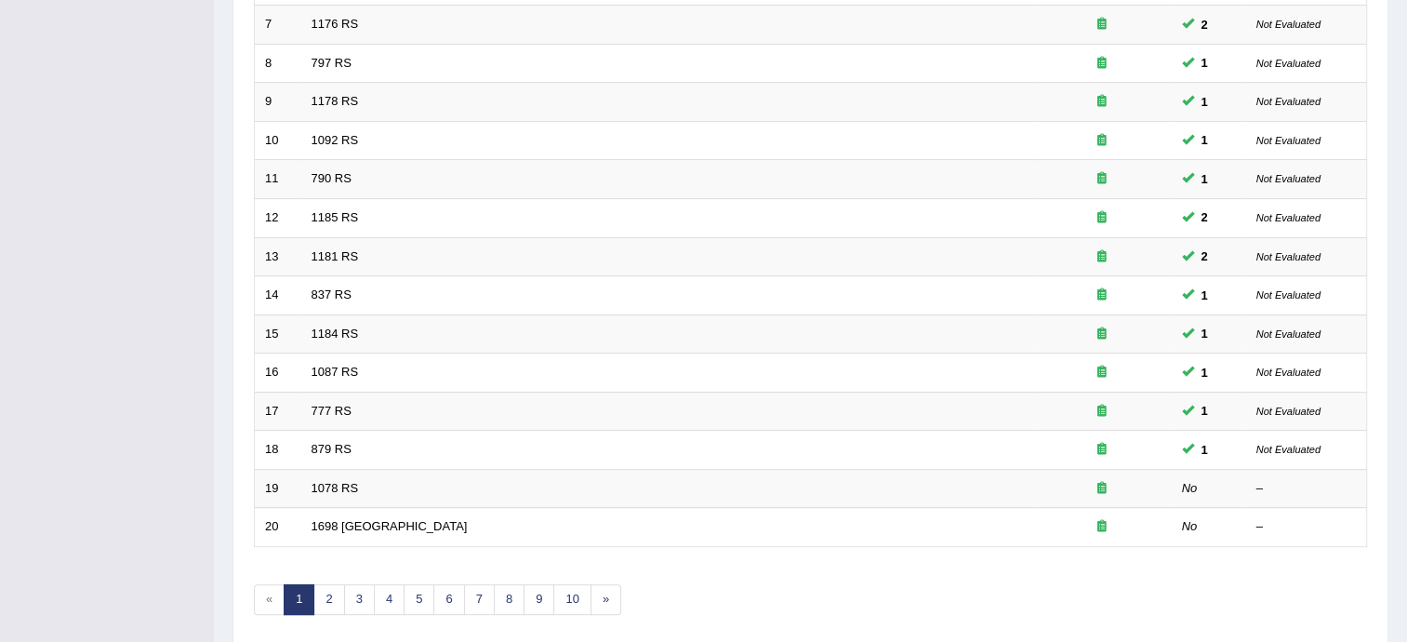
scroll to position [584, 0]
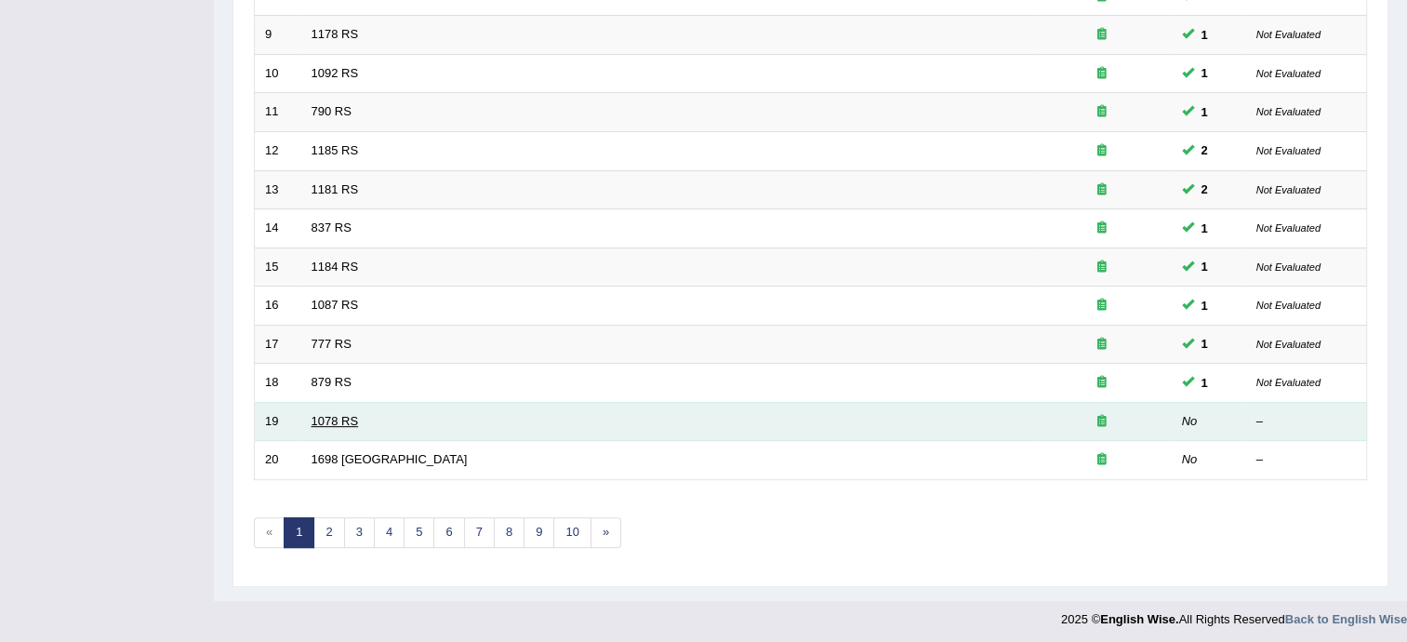
click at [318, 417] on link "1078 RS" at bounding box center [334, 421] width 47 height 14
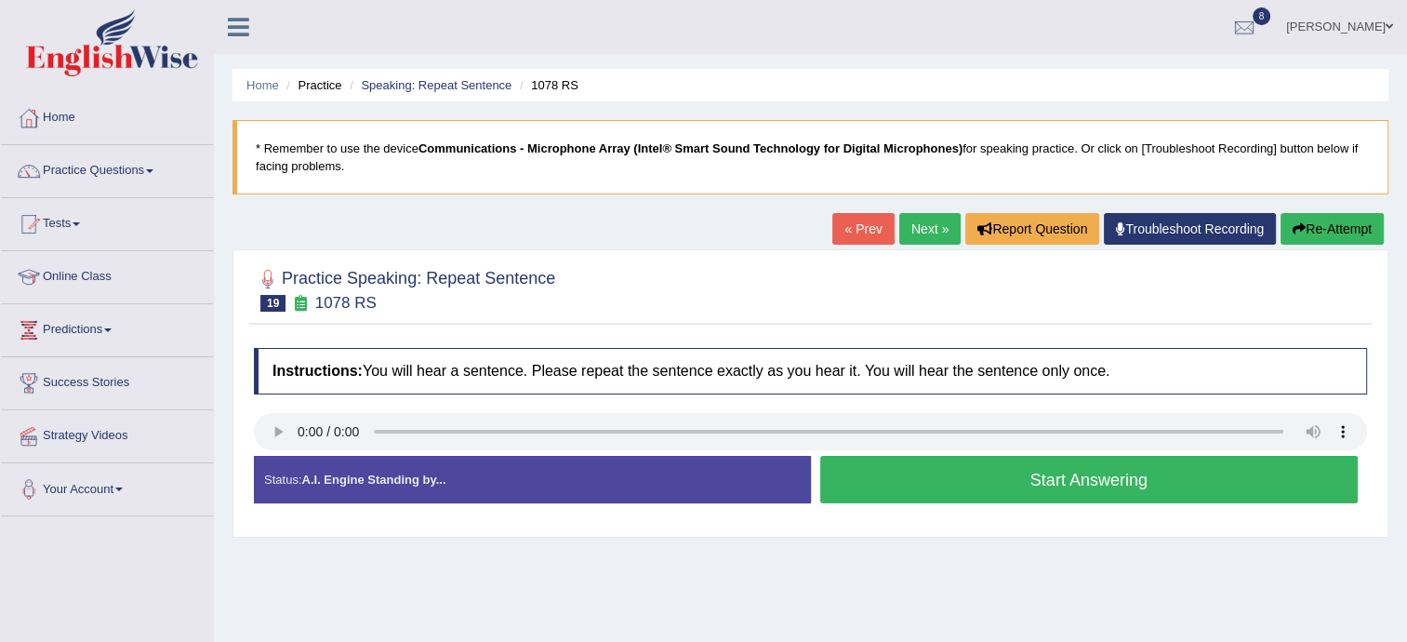
click at [928, 228] on link "Next »" at bounding box center [929, 229] width 61 height 32
click at [1018, 484] on button "Start Answering" at bounding box center [1089, 479] width 538 height 47
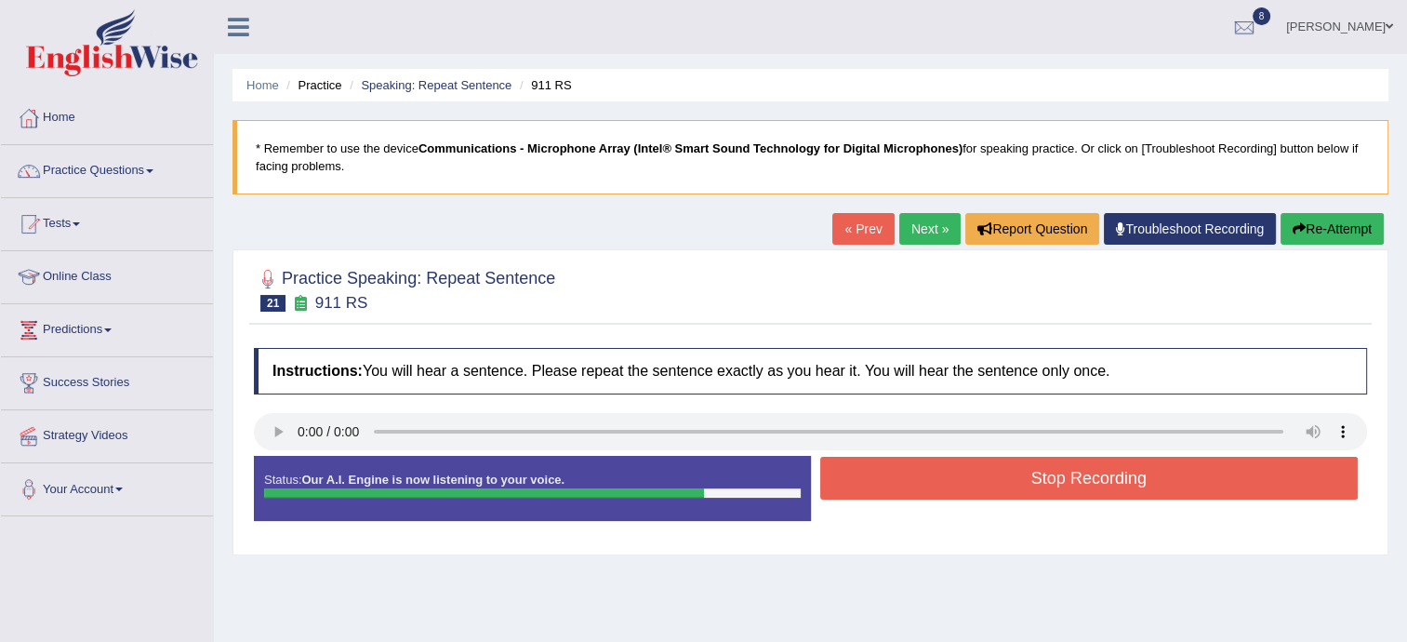
click at [1018, 484] on button "Stop Recording" at bounding box center [1089, 478] width 538 height 43
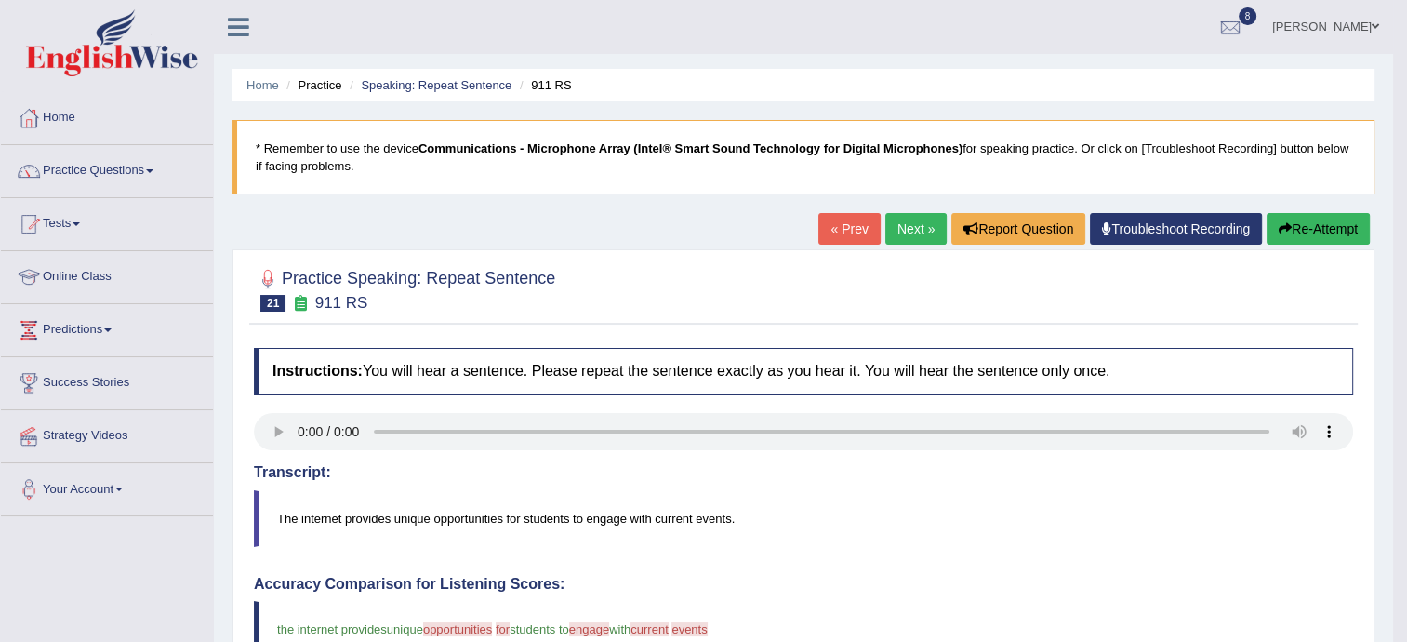
click at [149, 171] on link "Practice Questions" at bounding box center [107, 168] width 212 height 46
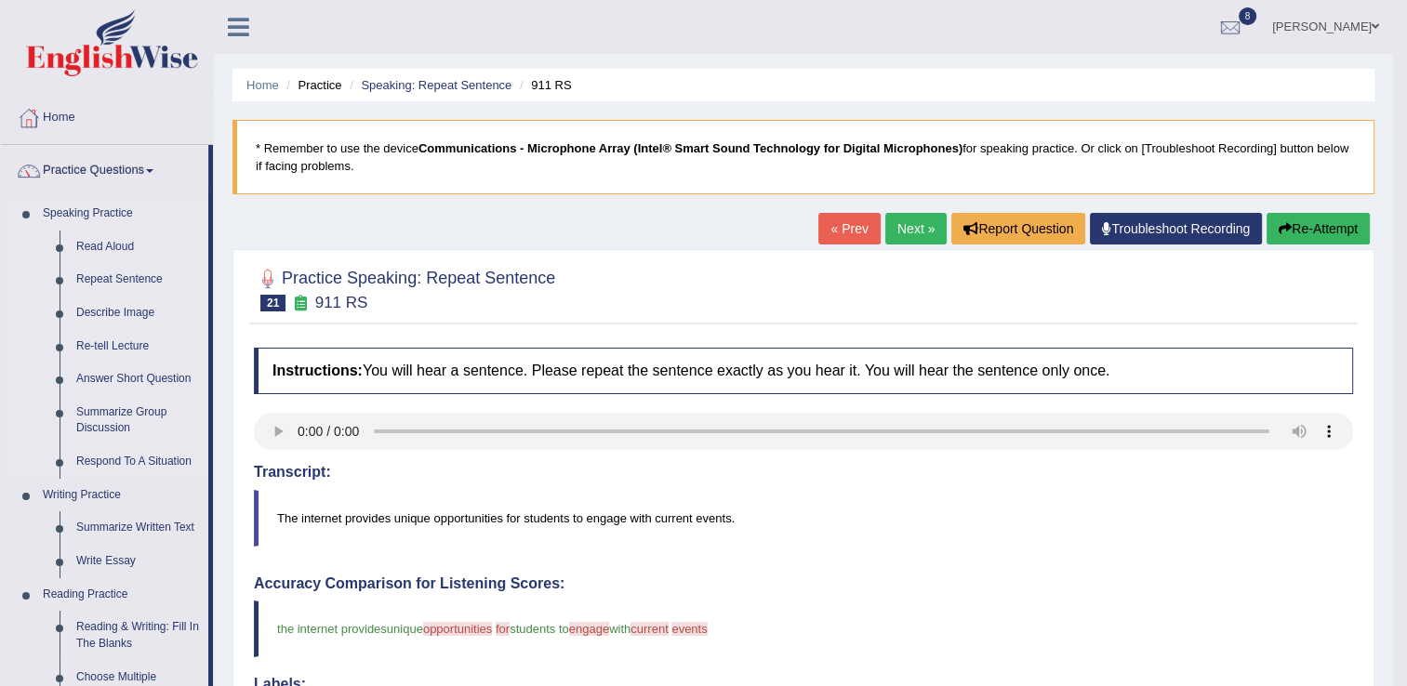
click at [123, 317] on link "Describe Image" at bounding box center [138, 313] width 140 height 33
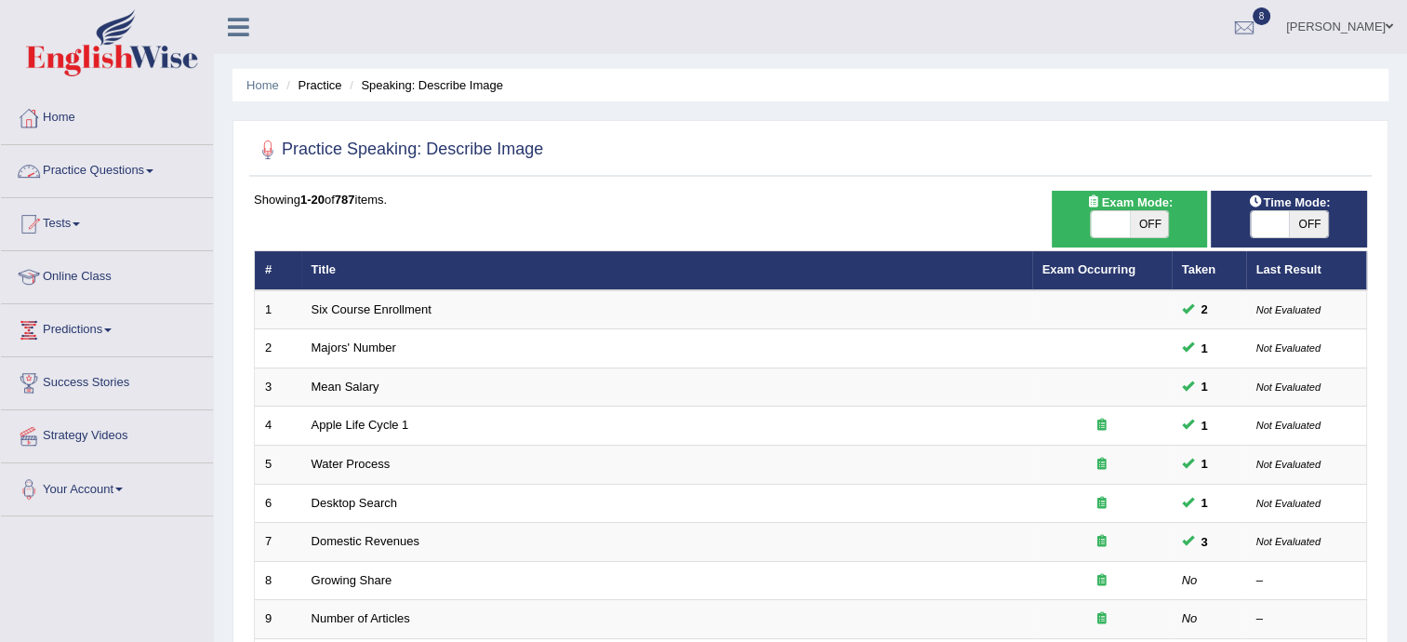
click at [85, 165] on link "Practice Questions" at bounding box center [107, 168] width 212 height 46
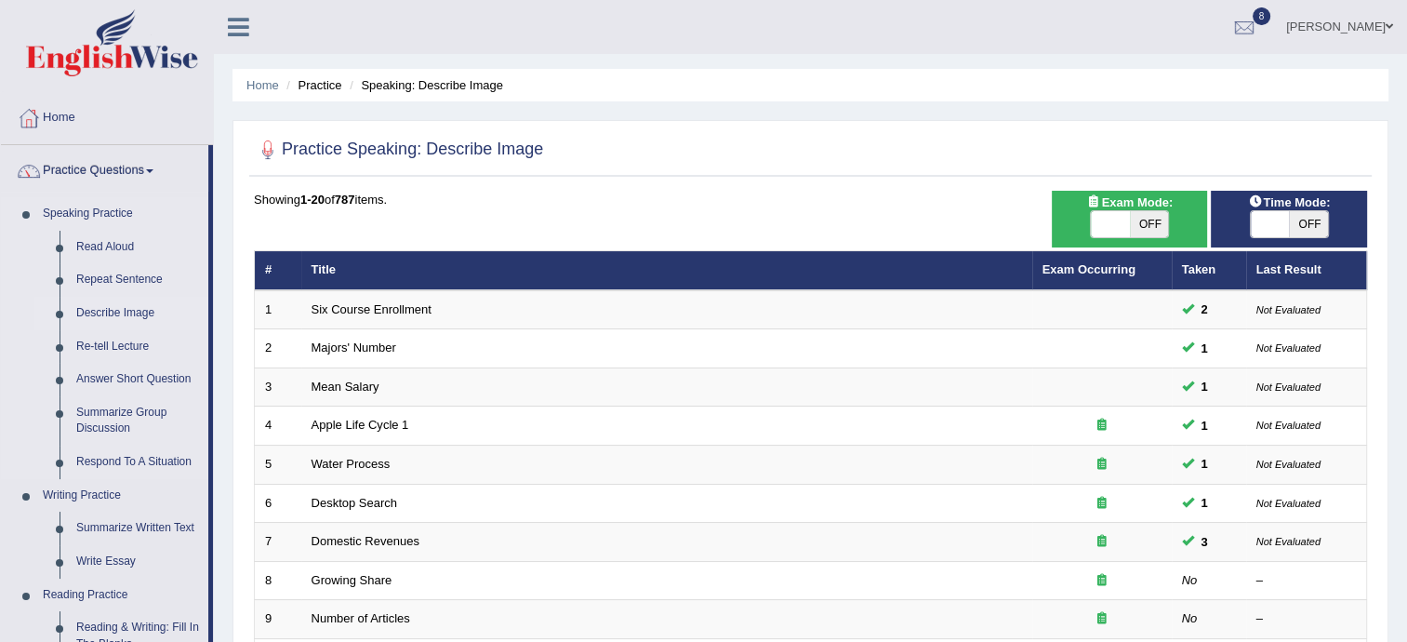
click at [117, 310] on link "Describe Image" at bounding box center [138, 313] width 140 height 33
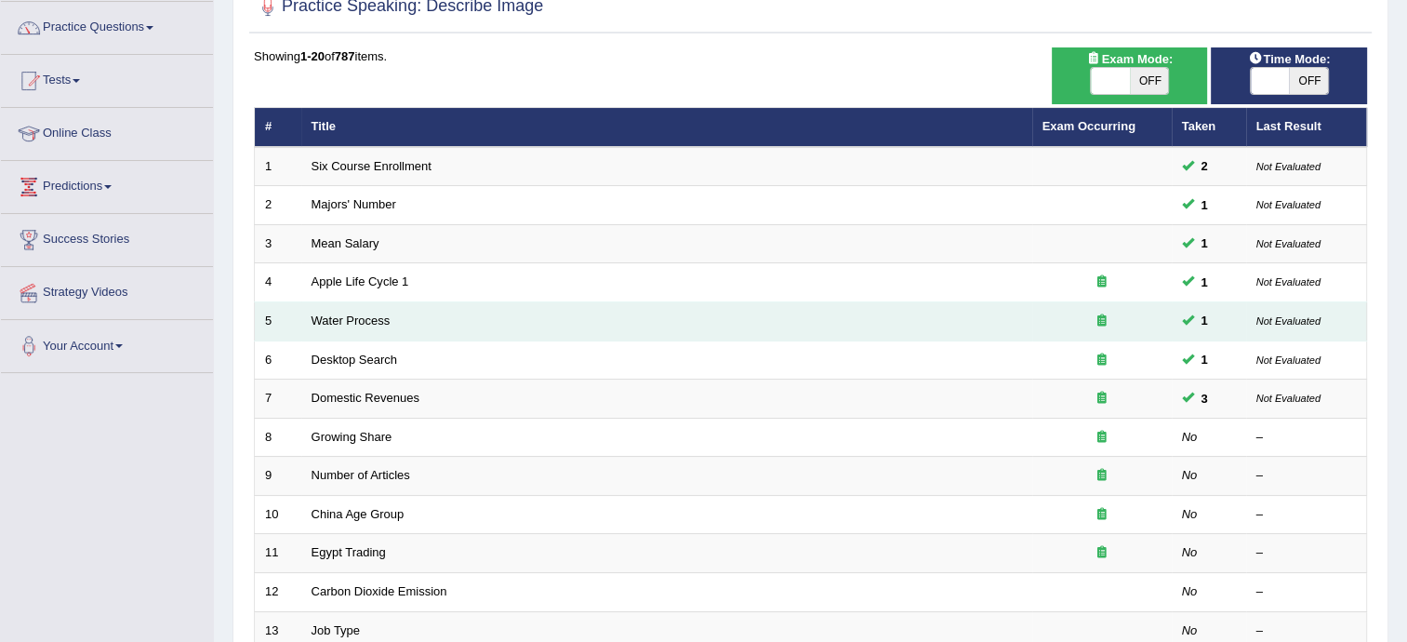
scroll to position [223, 0]
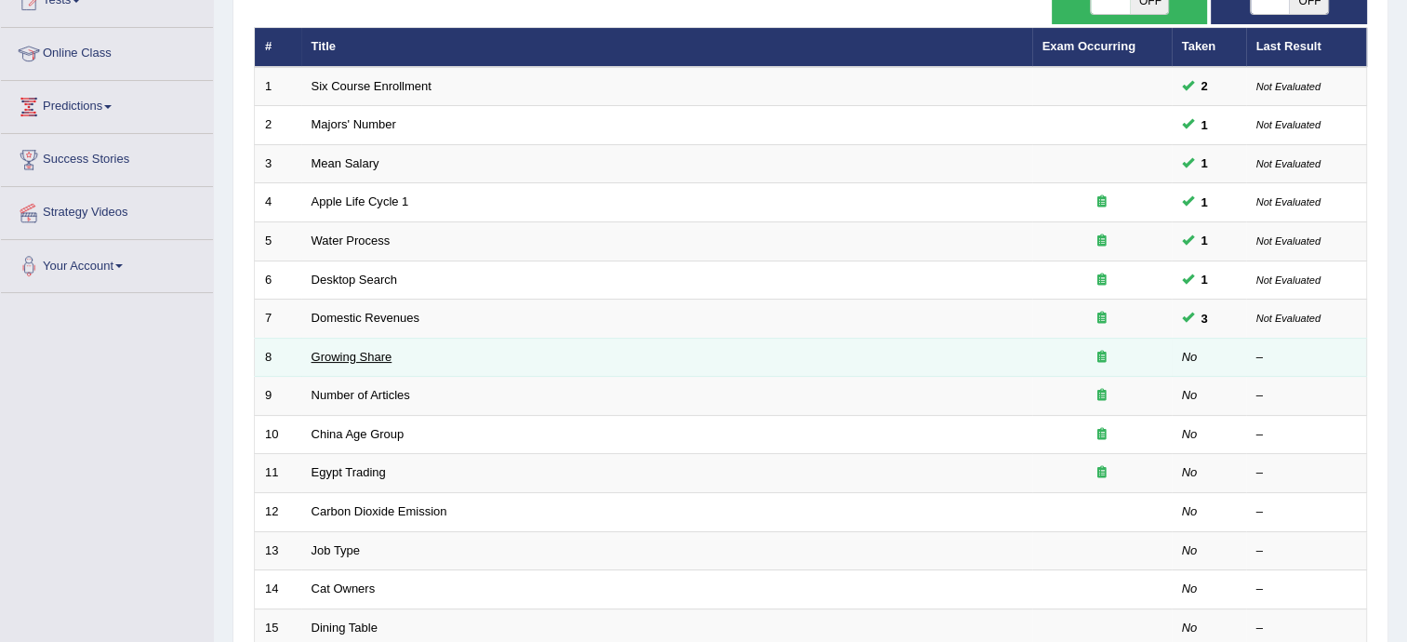
click at [346, 357] on link "Growing Share" at bounding box center [351, 357] width 81 height 14
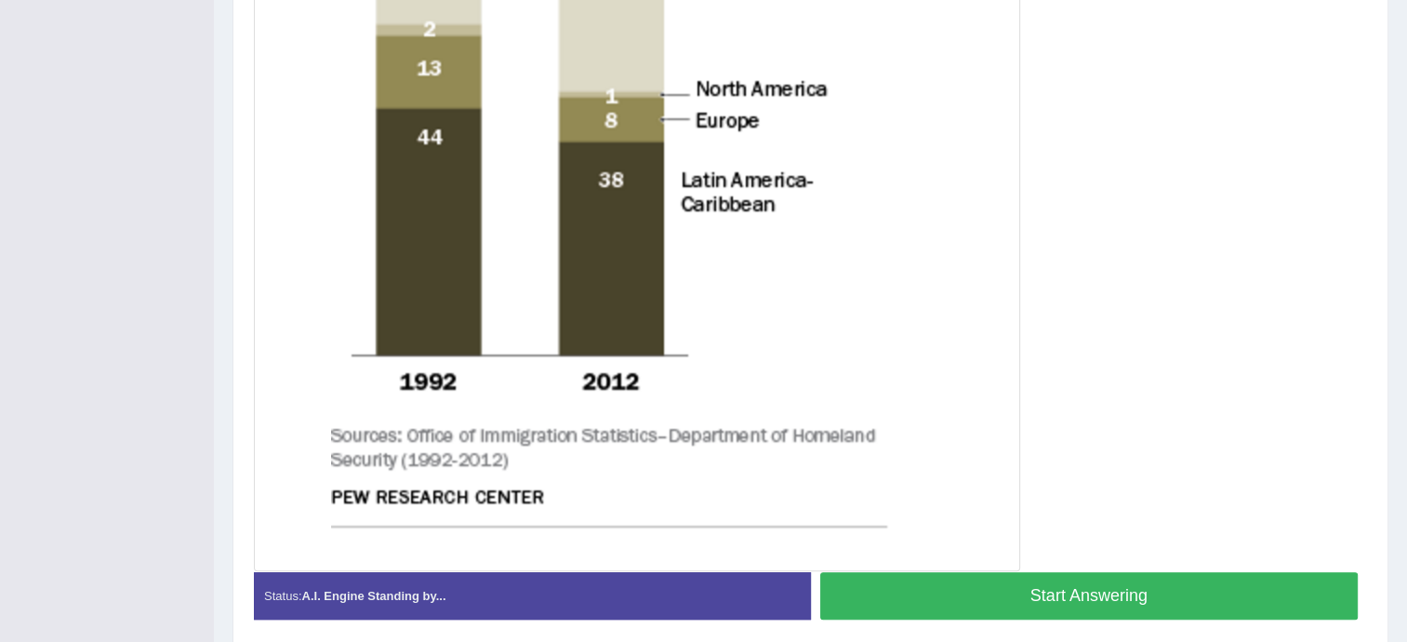
scroll to position [920, 0]
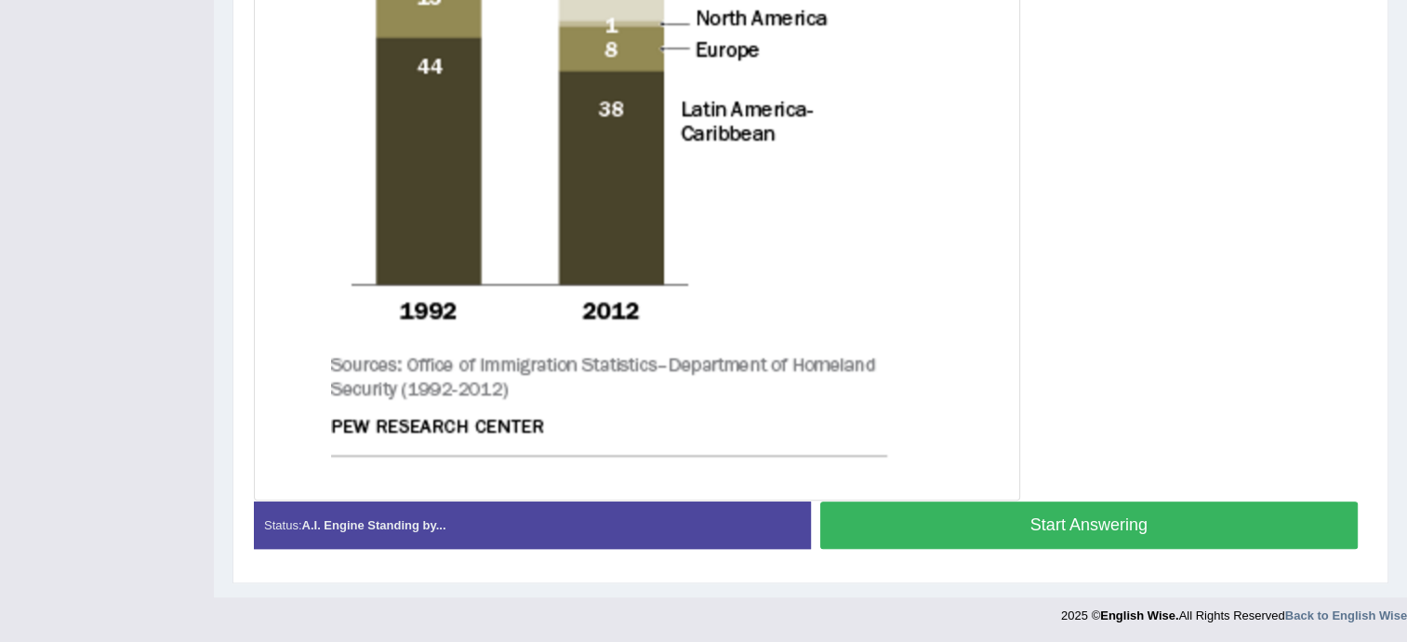
click at [917, 532] on button "Start Answering" at bounding box center [1089, 524] width 538 height 47
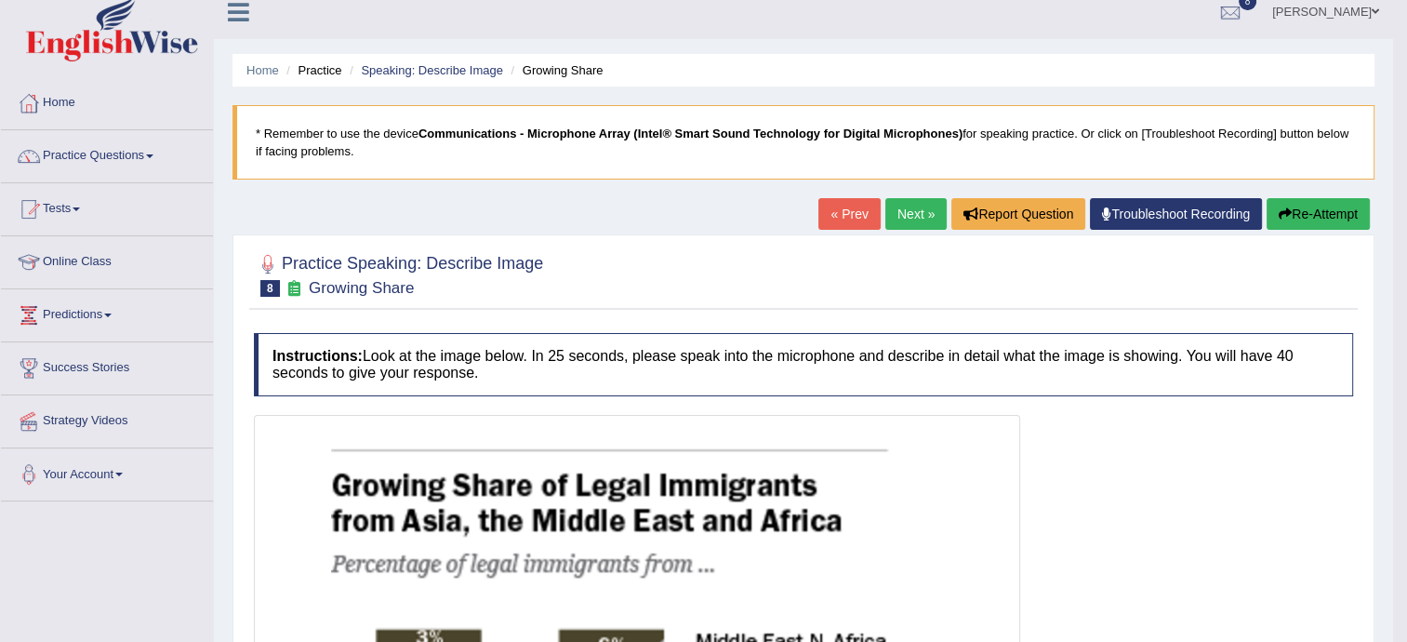
scroll to position [0, 0]
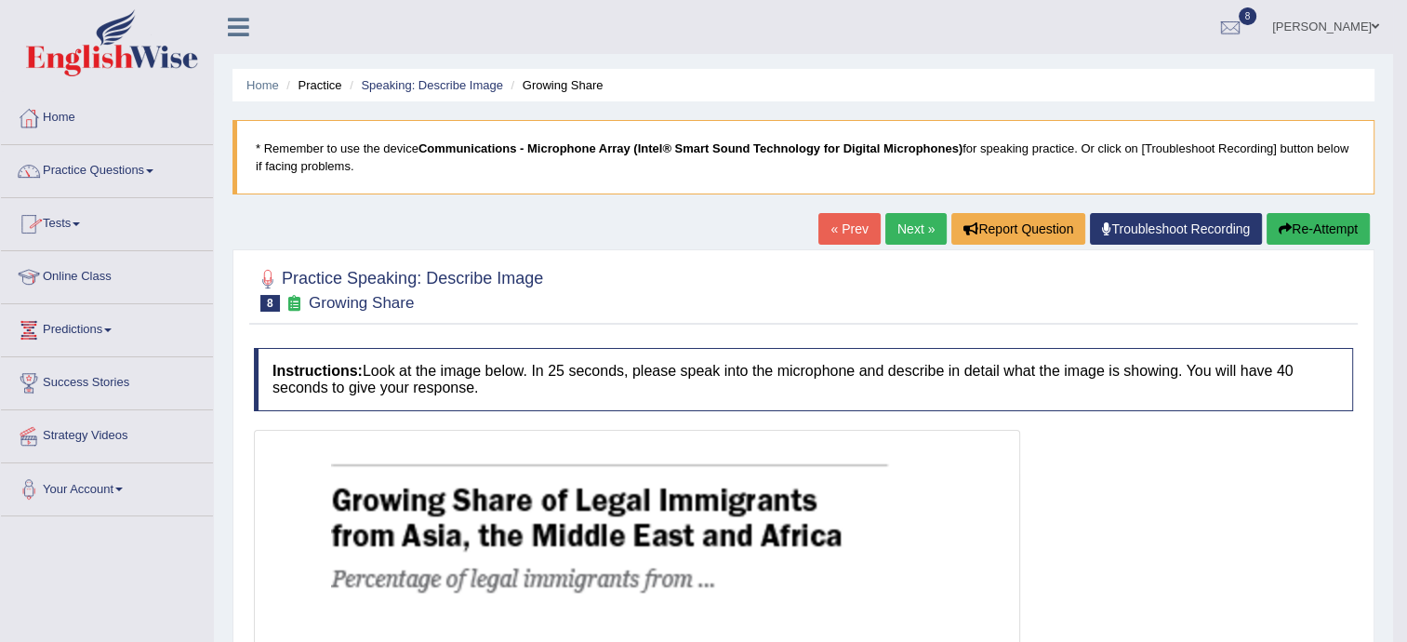
click at [316, 87] on li "Practice" at bounding box center [312, 85] width 60 height 18
click at [411, 81] on link "Speaking: Describe Image" at bounding box center [431, 85] width 141 height 14
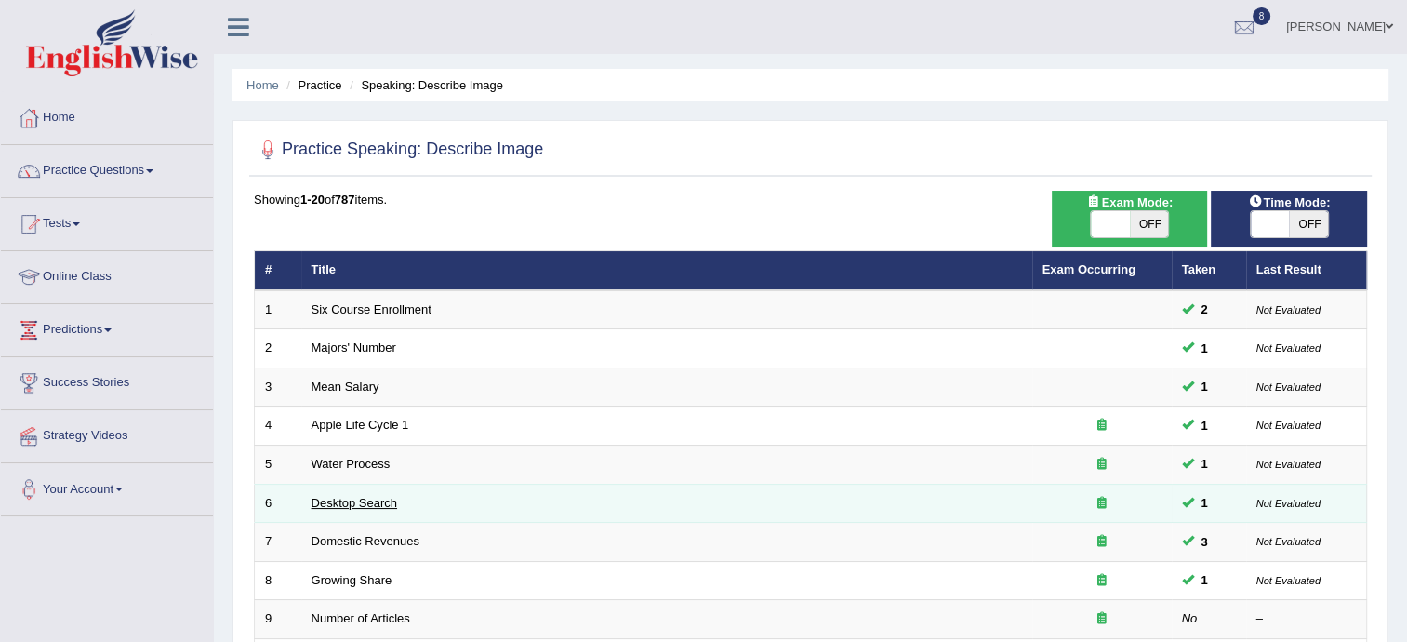
click at [324, 497] on link "Desktop Search" at bounding box center [354, 503] width 86 height 14
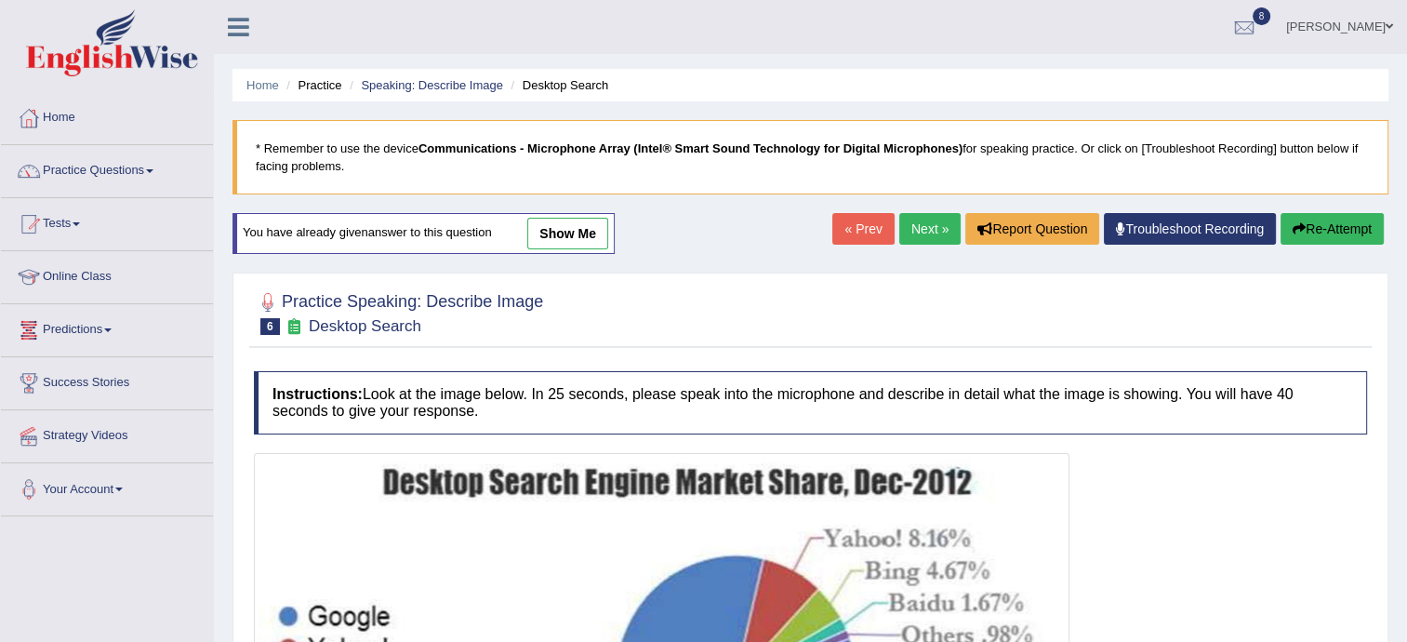
click at [121, 173] on link "Practice Questions" at bounding box center [107, 168] width 212 height 46
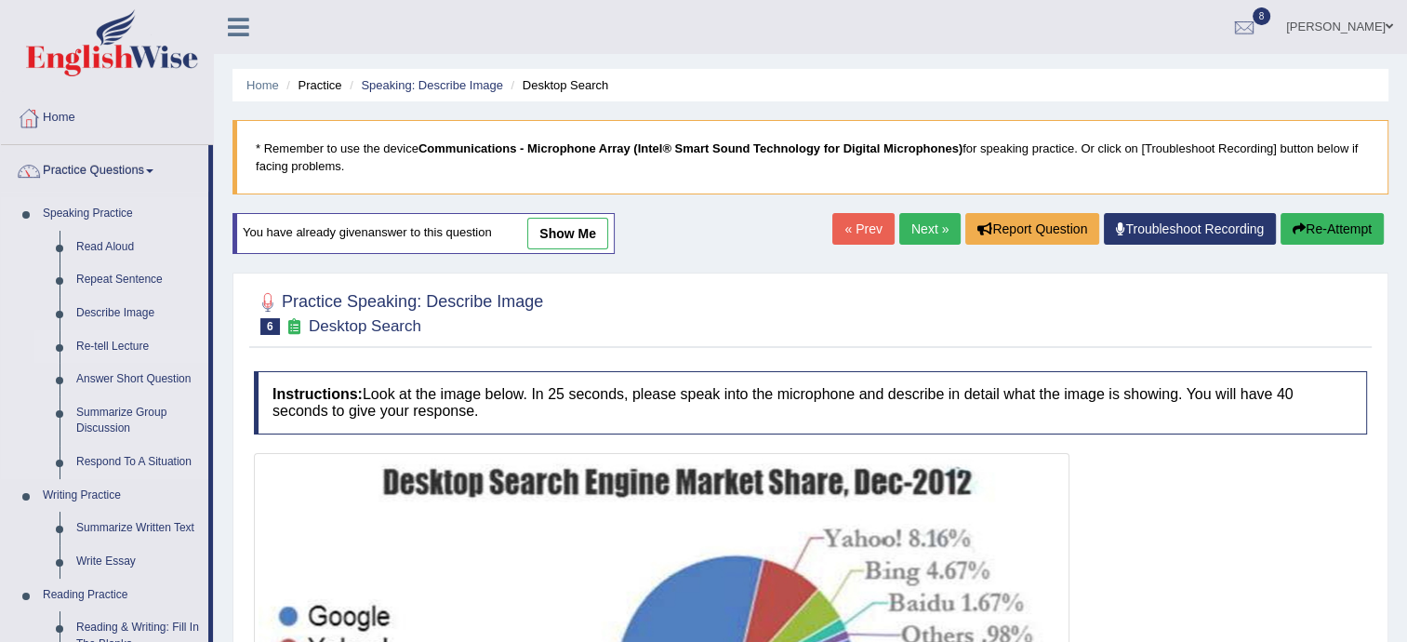
click at [102, 347] on link "Re-tell Lecture" at bounding box center [138, 346] width 140 height 33
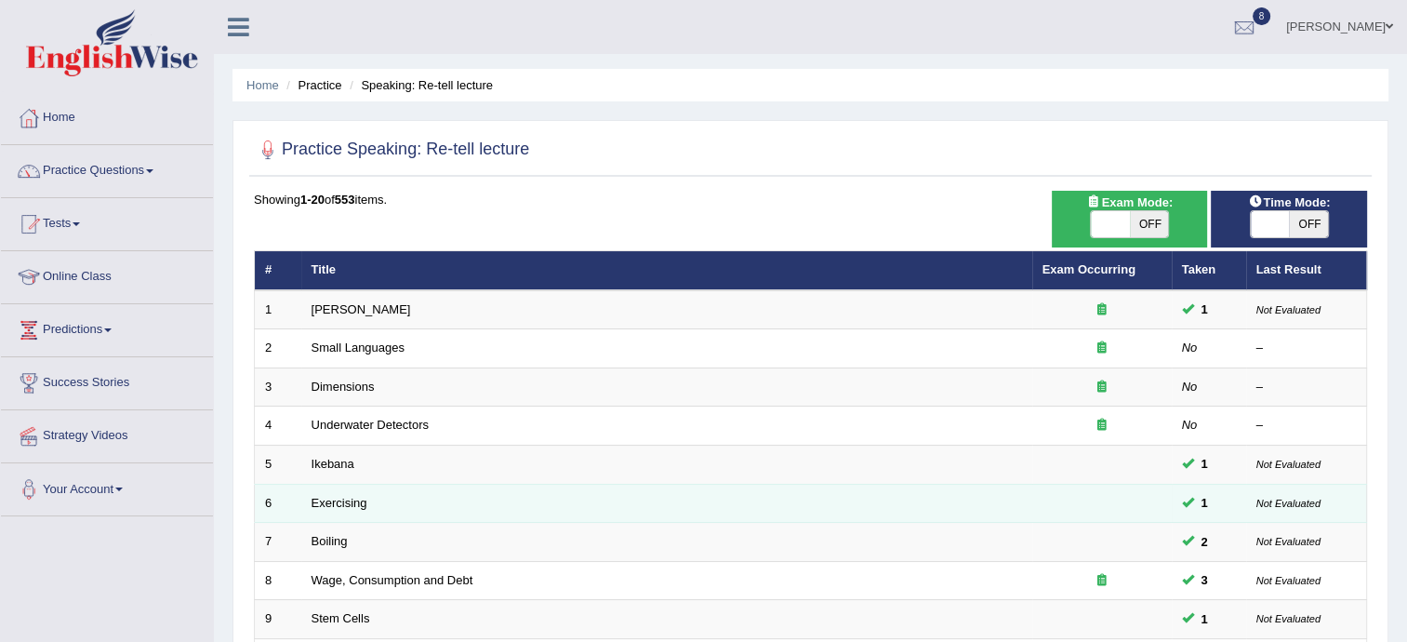
click at [291, 496] on td "6" at bounding box center [278, 502] width 46 height 39
click at [320, 502] on link "Exercising" at bounding box center [339, 503] width 56 height 14
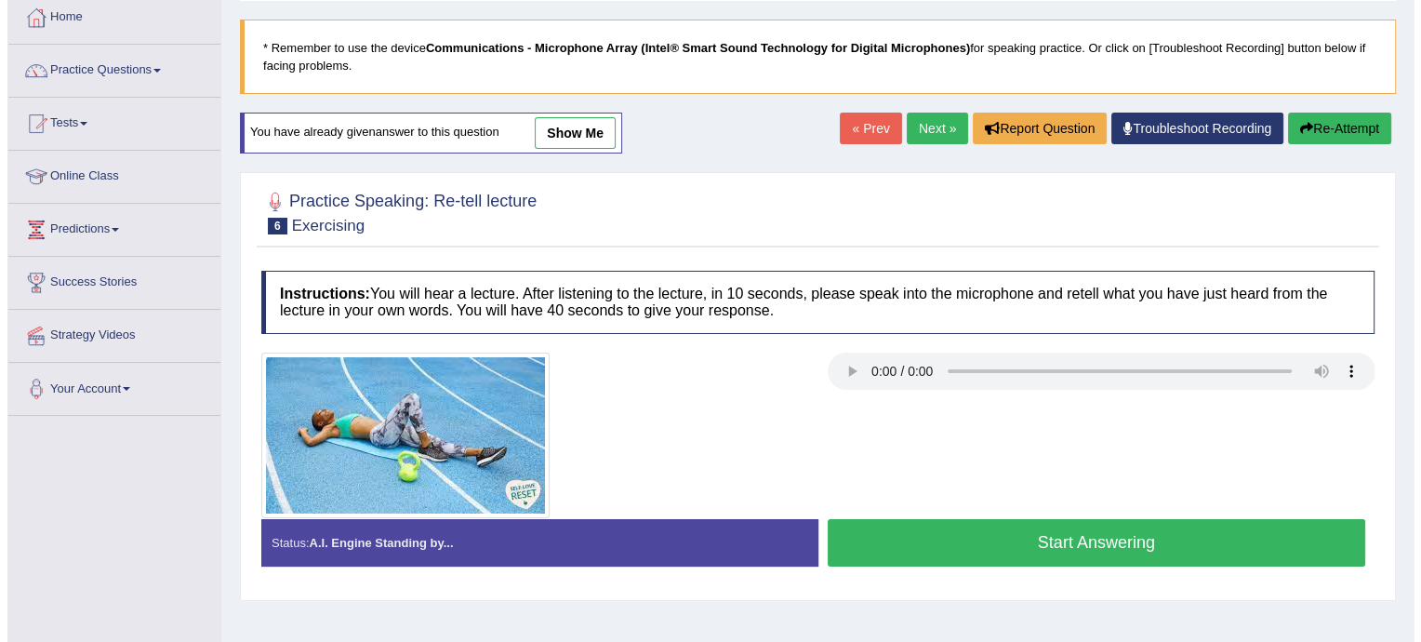
scroll to position [112, 0]
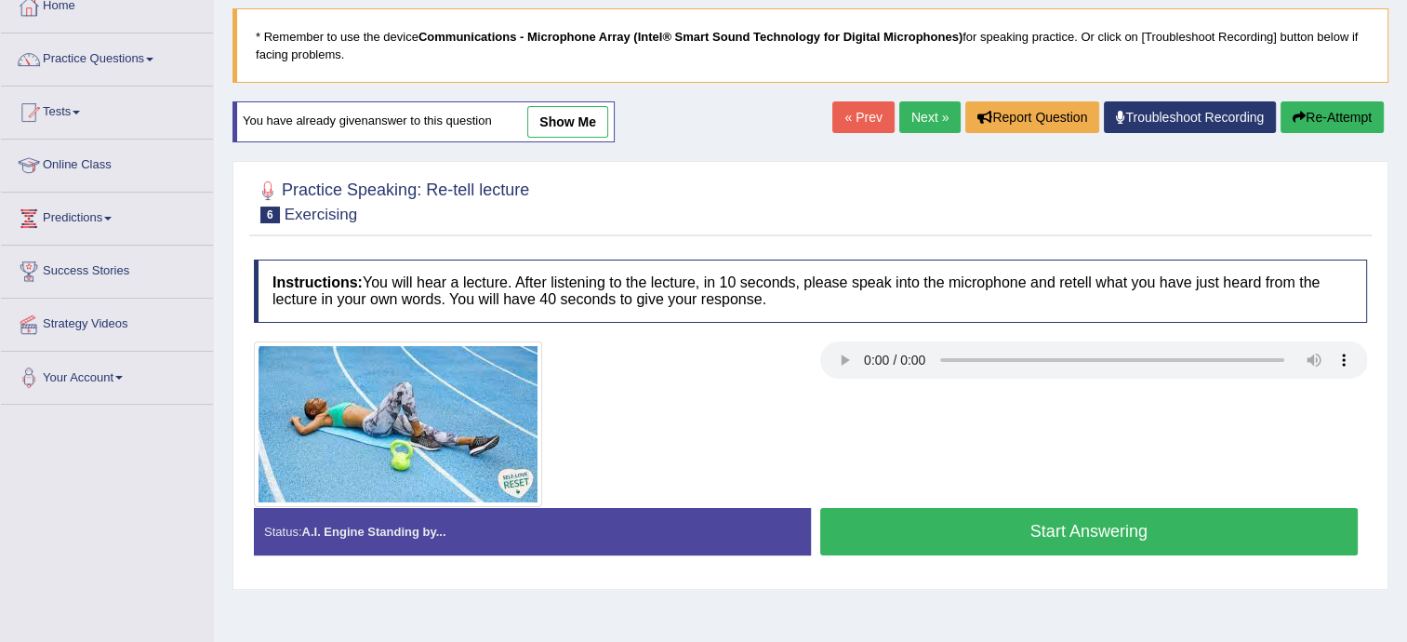
click at [952, 539] on button "Start Answering" at bounding box center [1089, 531] width 538 height 47
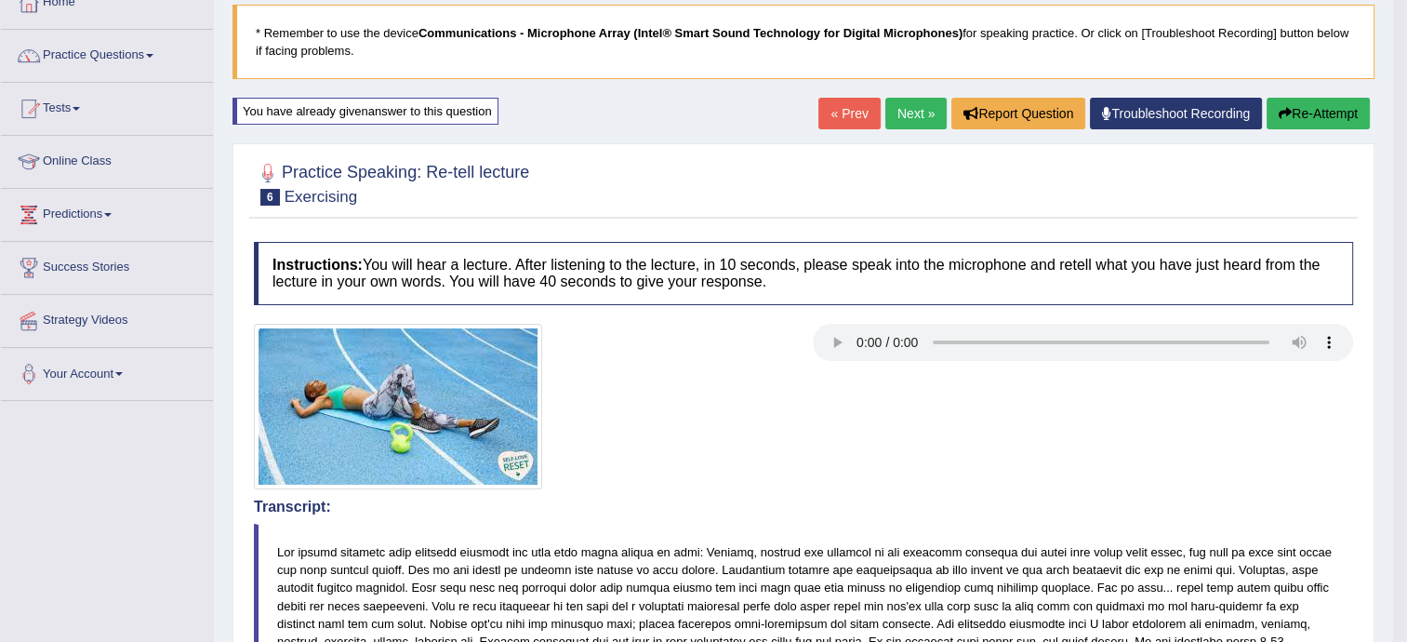
scroll to position [99, 0]
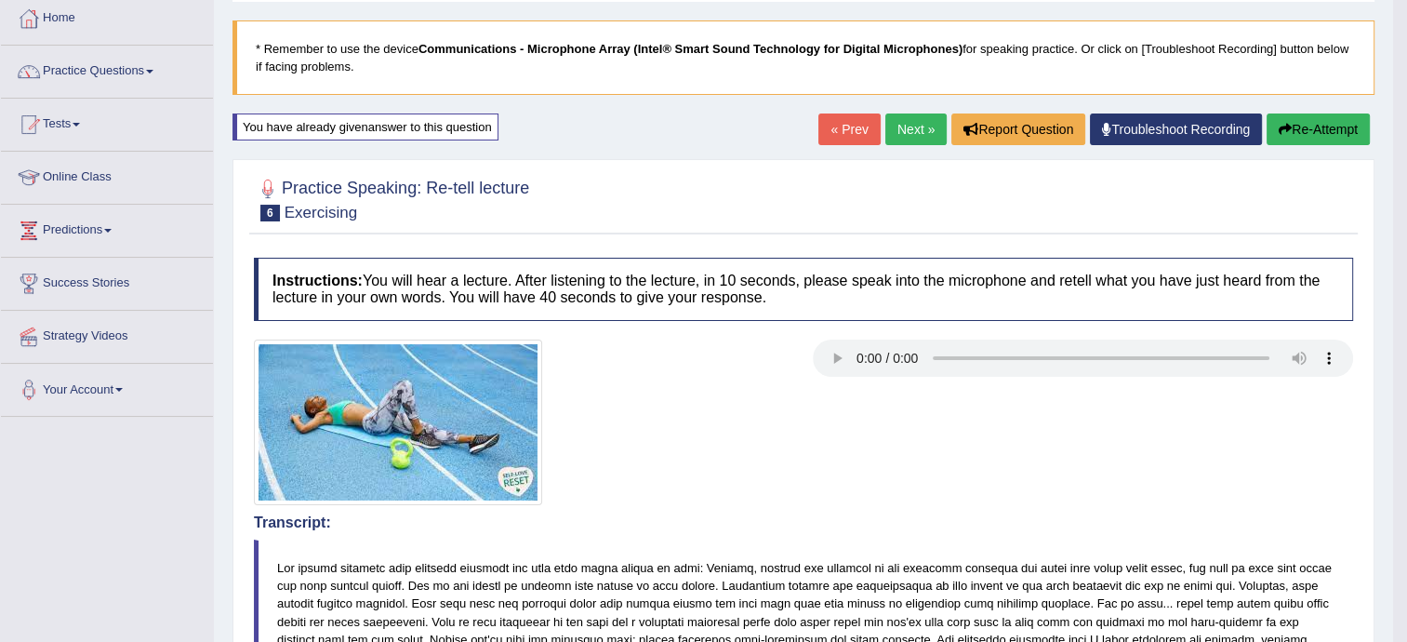
drag, startPoint x: 952, startPoint y: 539, endPoint x: 906, endPoint y: 135, distance: 407.1
click at [906, 135] on div "Home Practice Speaking: Re-tell lecture Exercising * Remember to use the device…" at bounding box center [803, 643] width 1179 height 1484
click at [906, 126] on link "Next »" at bounding box center [915, 129] width 61 height 32
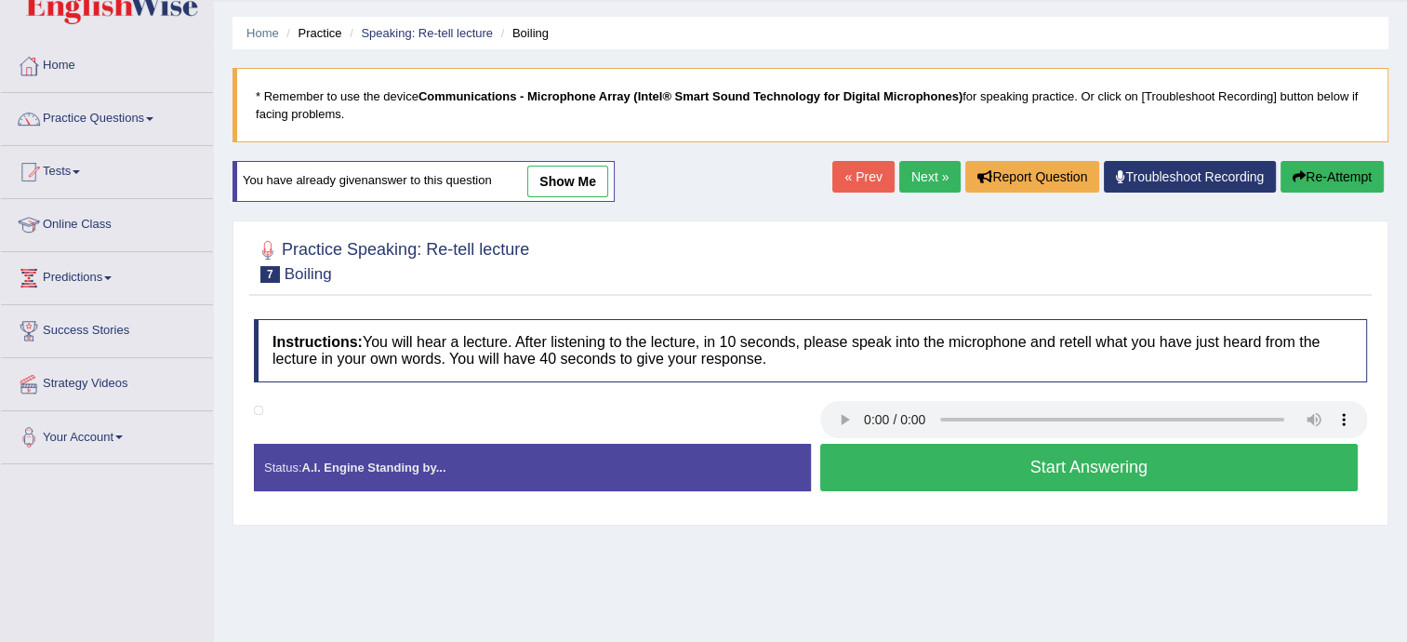
scroll to position [74, 0]
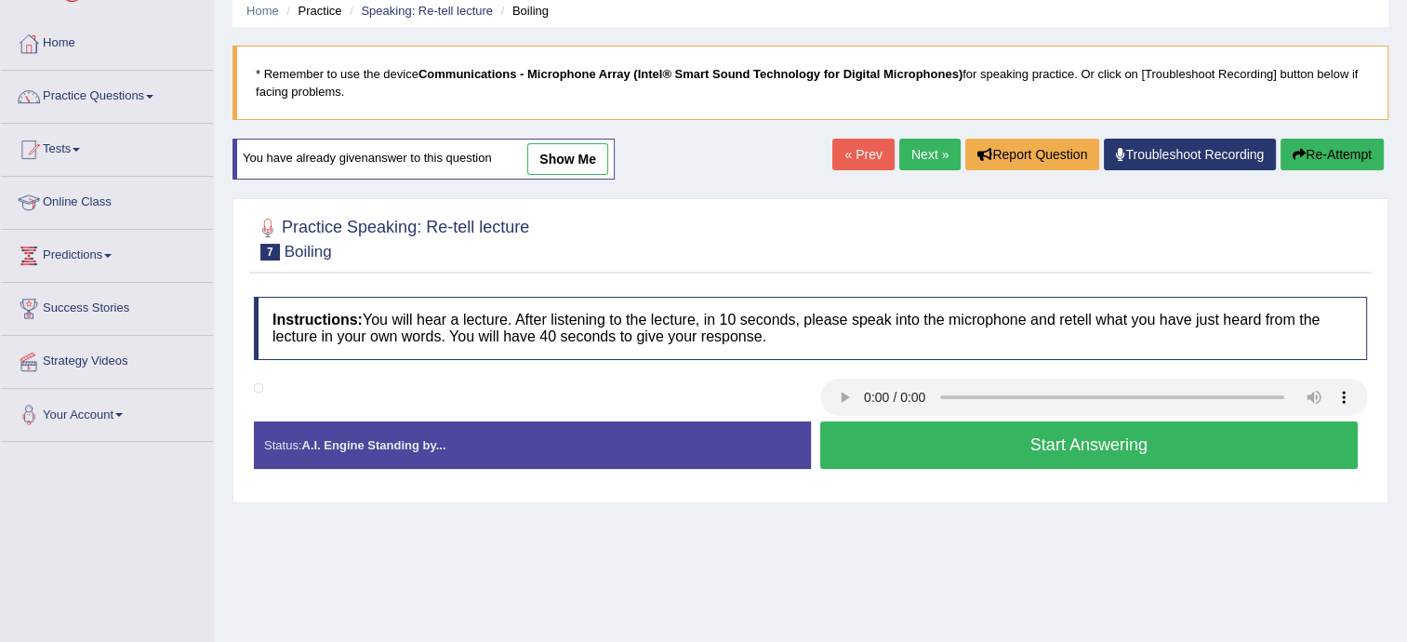
click at [917, 158] on link "Next »" at bounding box center [929, 155] width 61 height 32
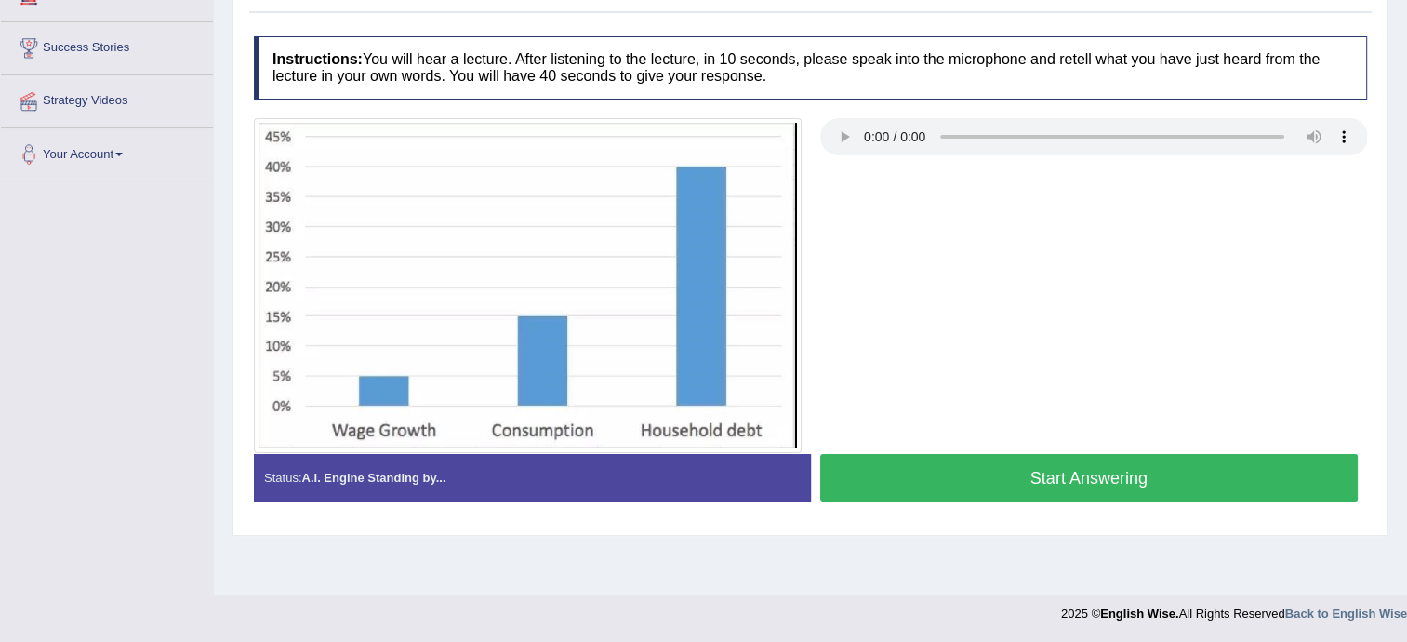
scroll to position [335, 0]
click at [926, 485] on button "Start Answering" at bounding box center [1089, 477] width 538 height 47
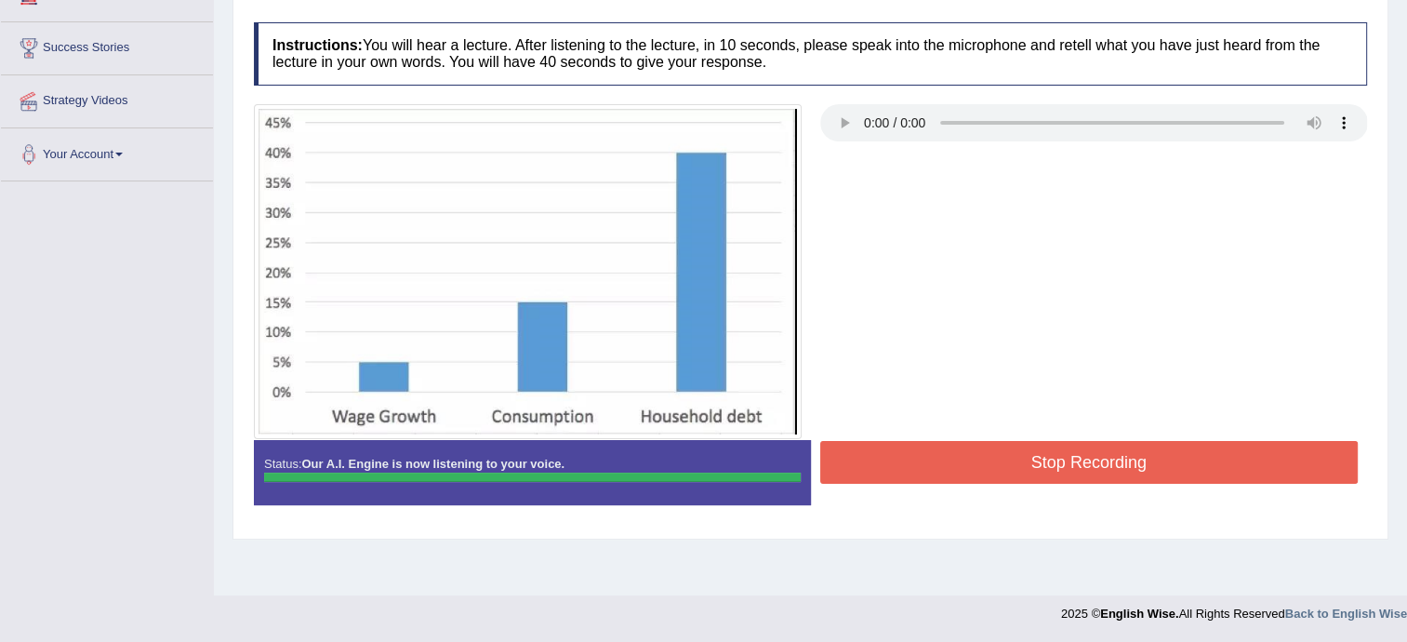
click at [951, 455] on button "Stop Recording" at bounding box center [1089, 462] width 538 height 43
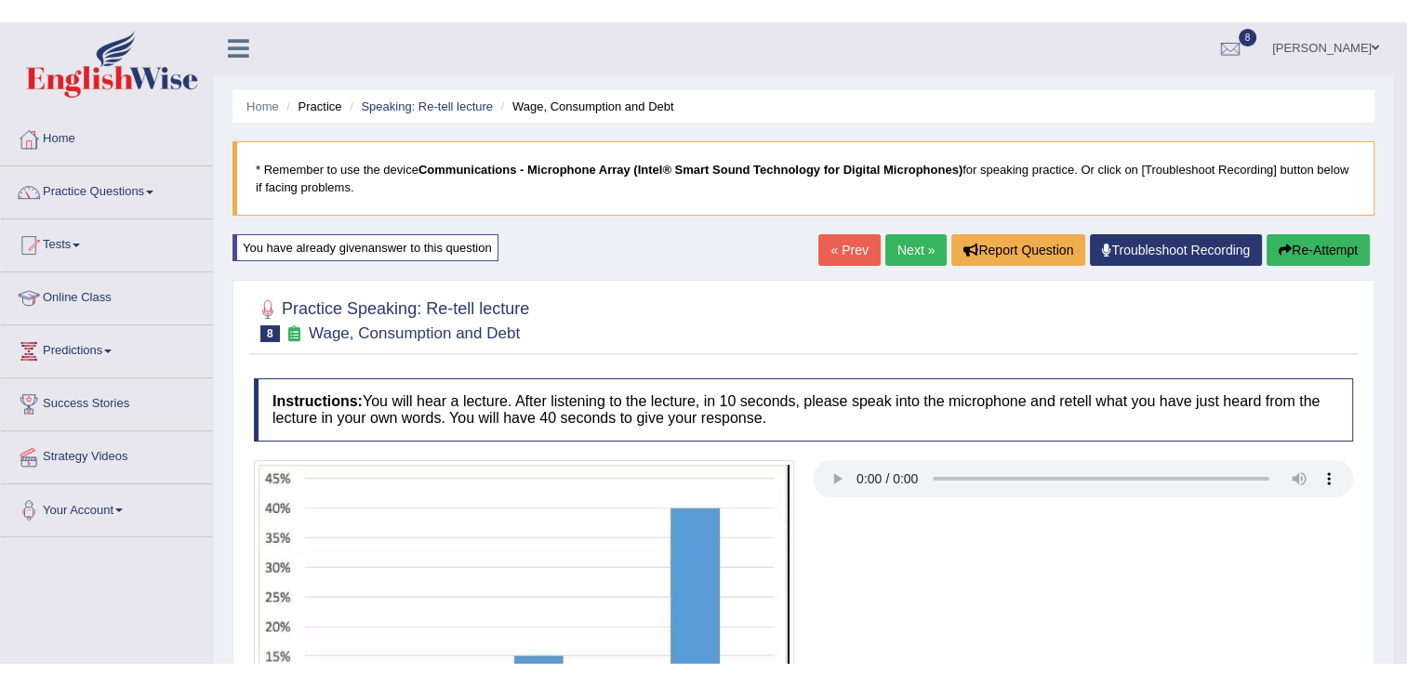
scroll to position [0, 0]
